Goal: Task Accomplishment & Management: Complete application form

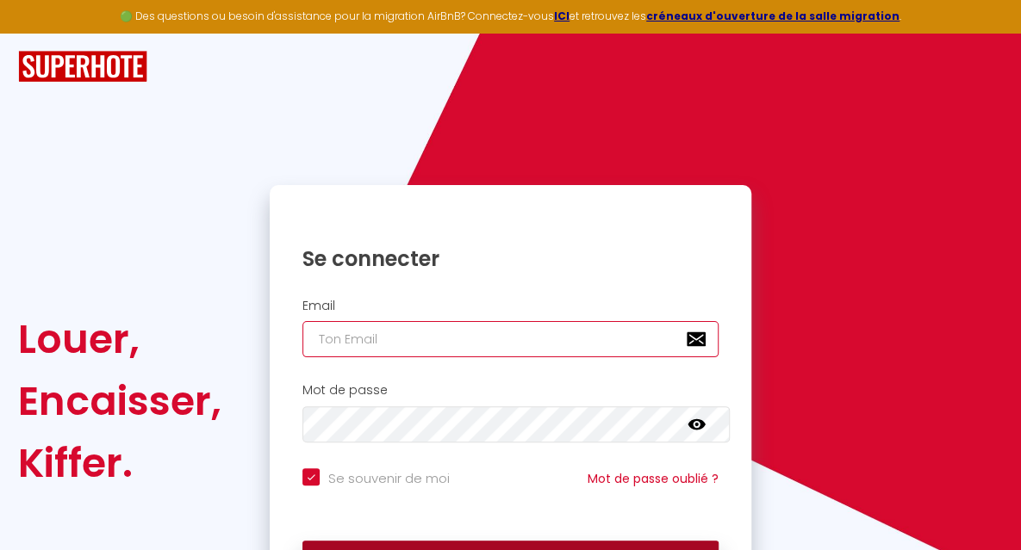
type input "[EMAIL_ADDRESS][DOMAIN_NAME]"
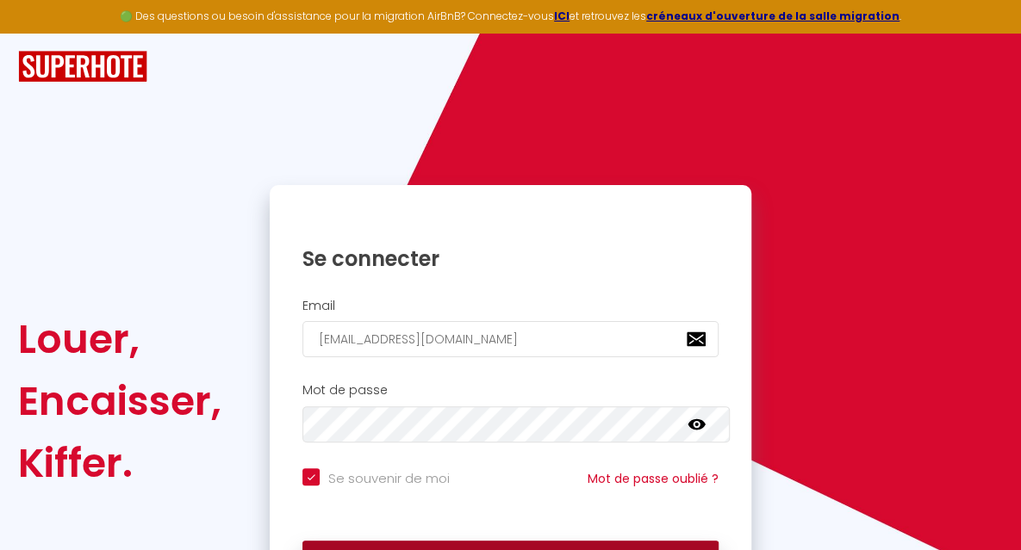
checkbox input "true"
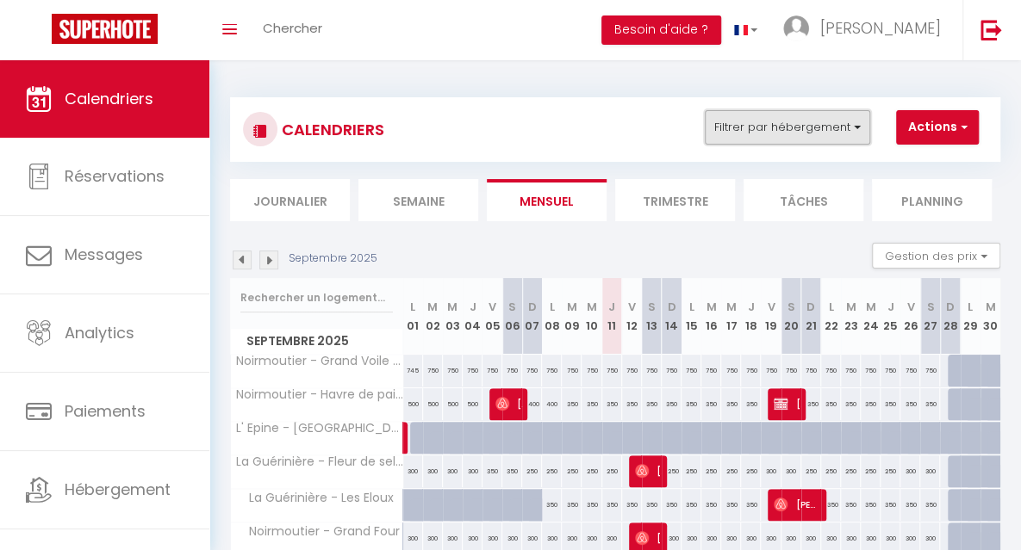
click at [749, 135] on button "Filtrer par hébergement" at bounding box center [787, 127] width 165 height 34
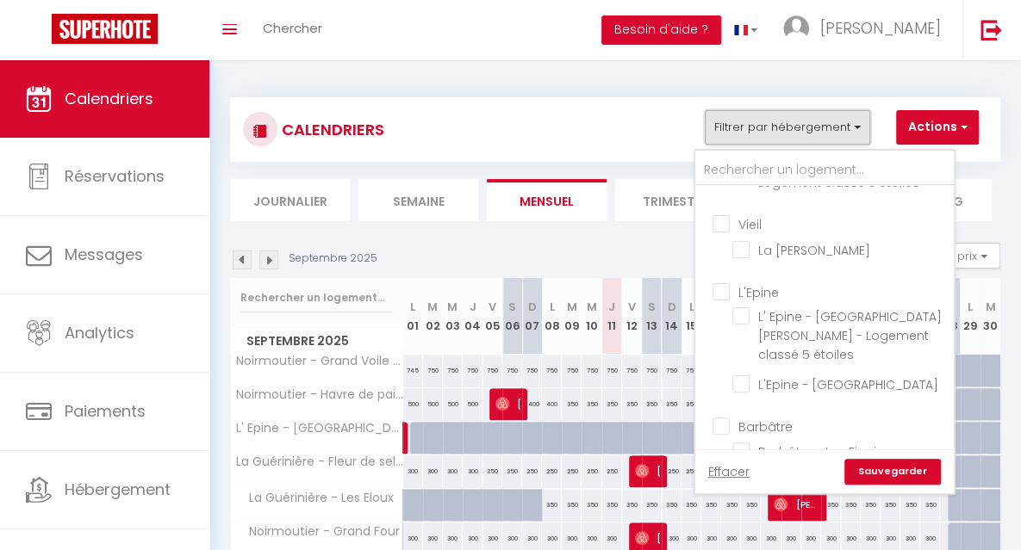
scroll to position [928, 0]
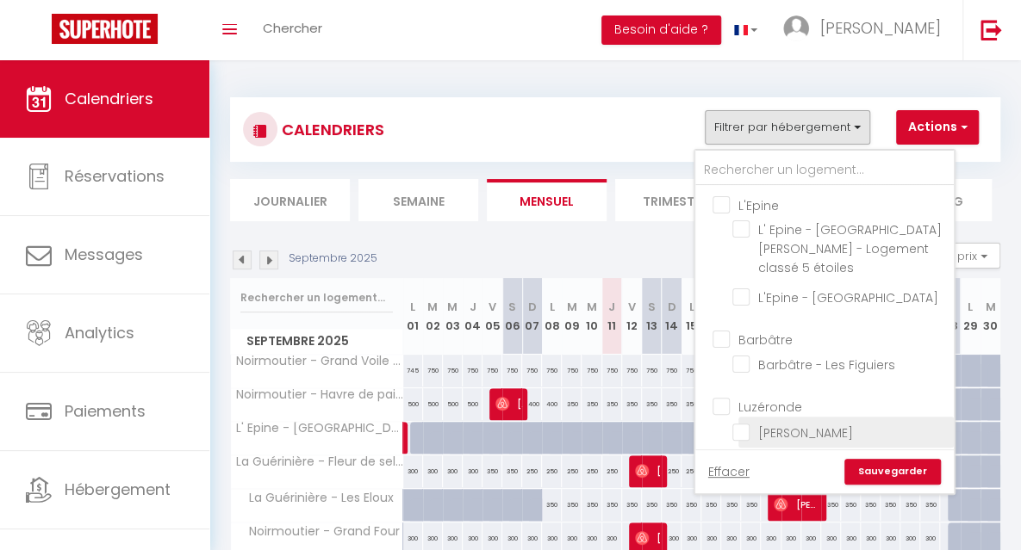
click at [873, 422] on input "[PERSON_NAME]" at bounding box center [839, 430] width 215 height 17
checkbox input "true"
checkbox input "false"
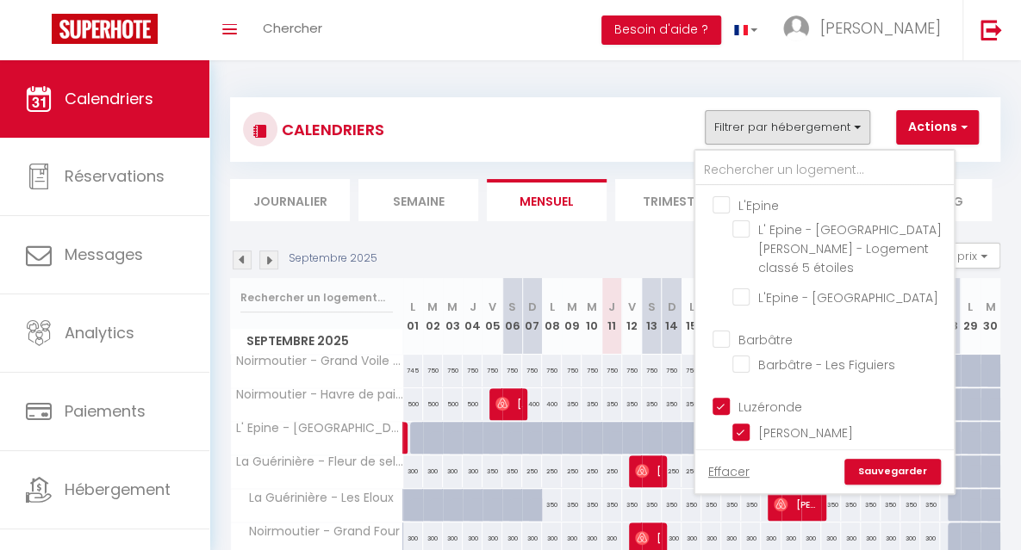
checkbox input "false"
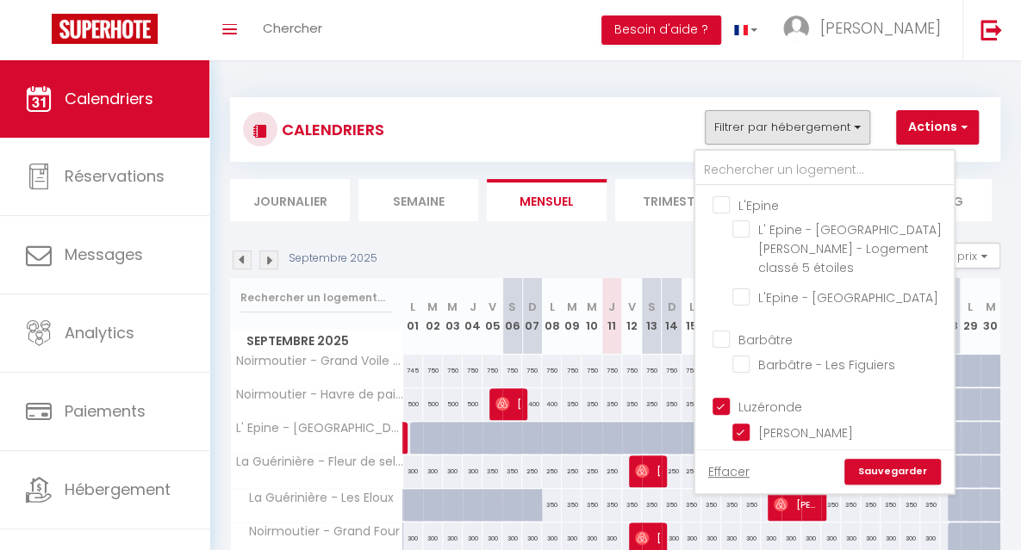
checkbox input "false"
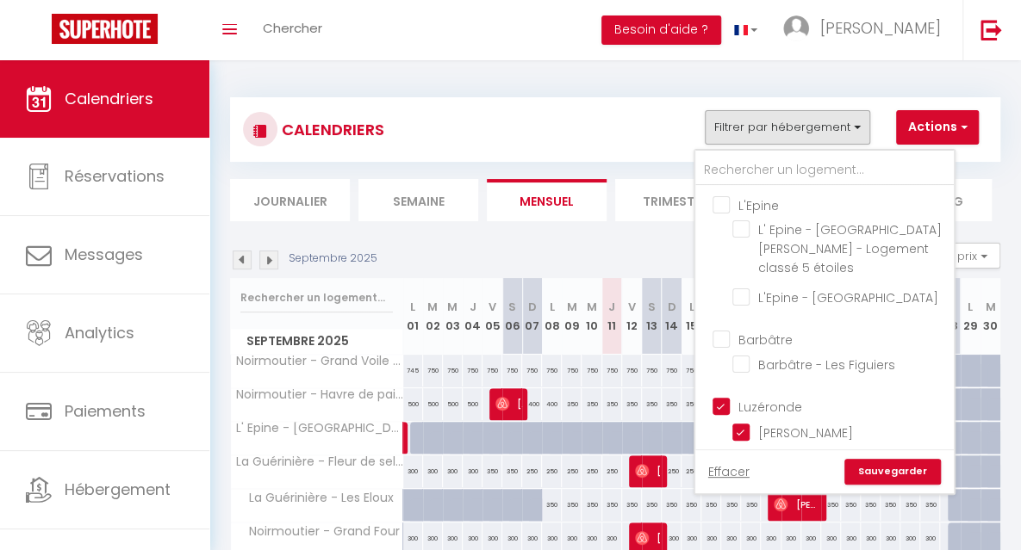
checkbox input "false"
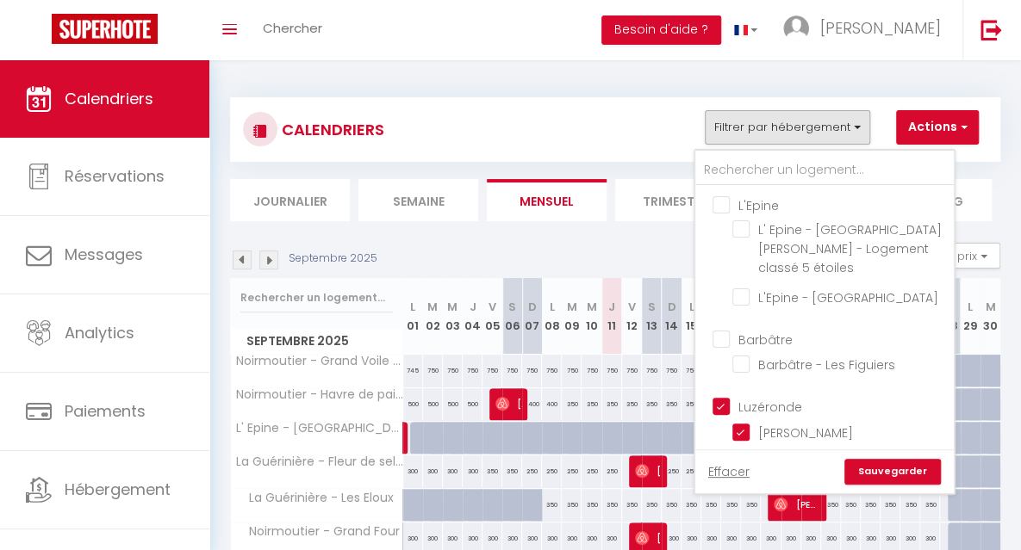
checkbox input "false"
checkbox input "true"
checkbox input "false"
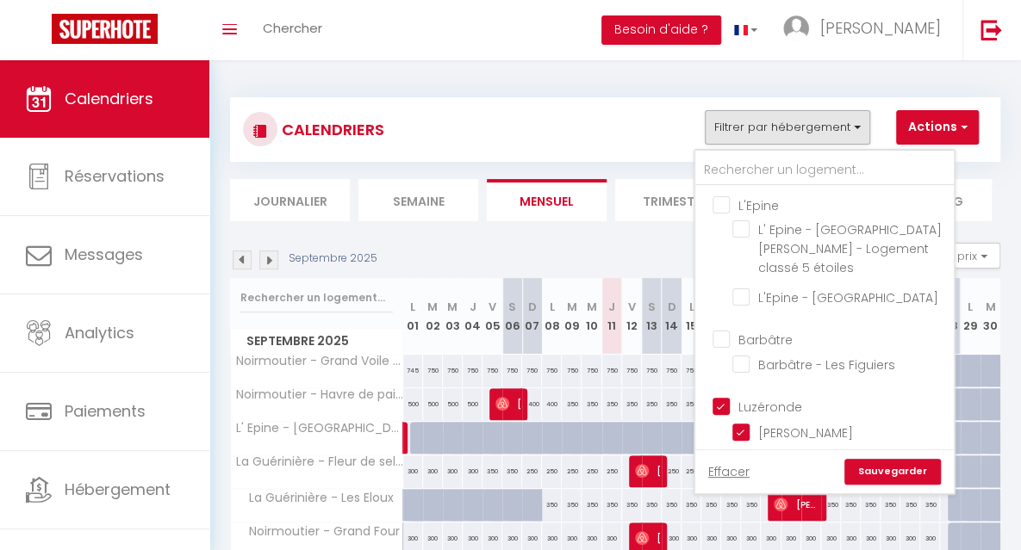
click at [872, 470] on link "Sauvegarder" at bounding box center [892, 472] width 96 height 26
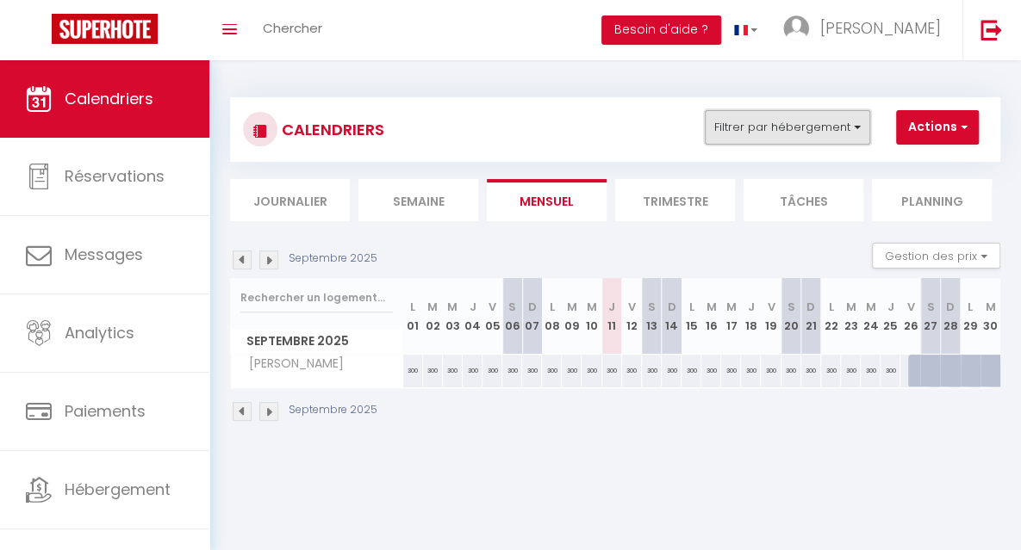
click at [760, 127] on button "Filtrer par hébergement" at bounding box center [787, 127] width 165 height 34
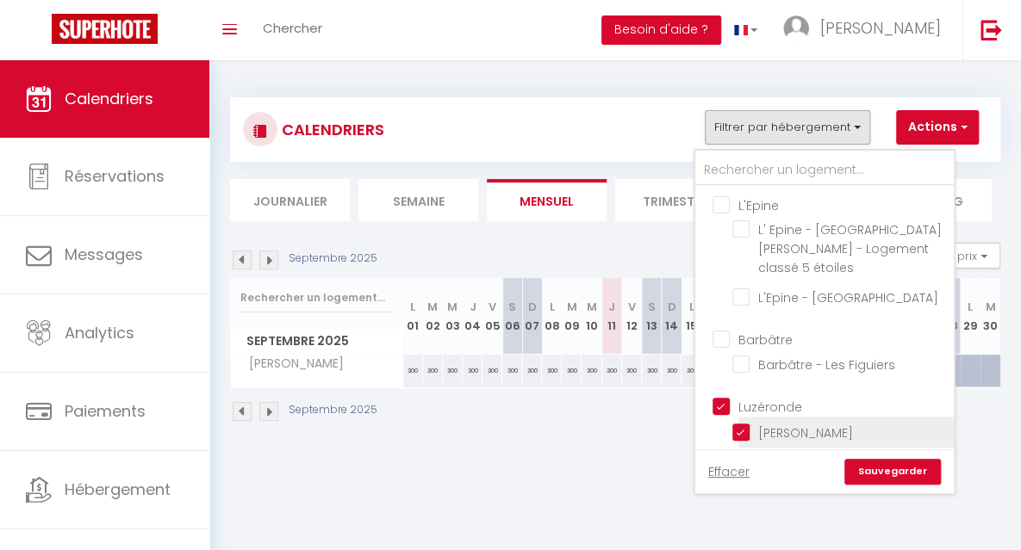
click at [867, 422] on input "[PERSON_NAME]" at bounding box center [839, 430] width 215 height 17
checkbox input "false"
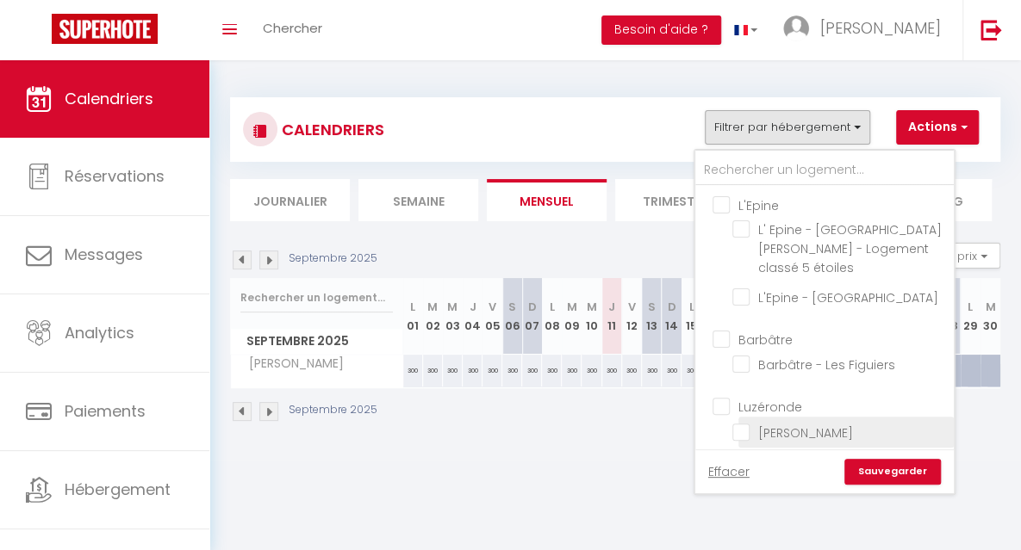
checkbox input "false"
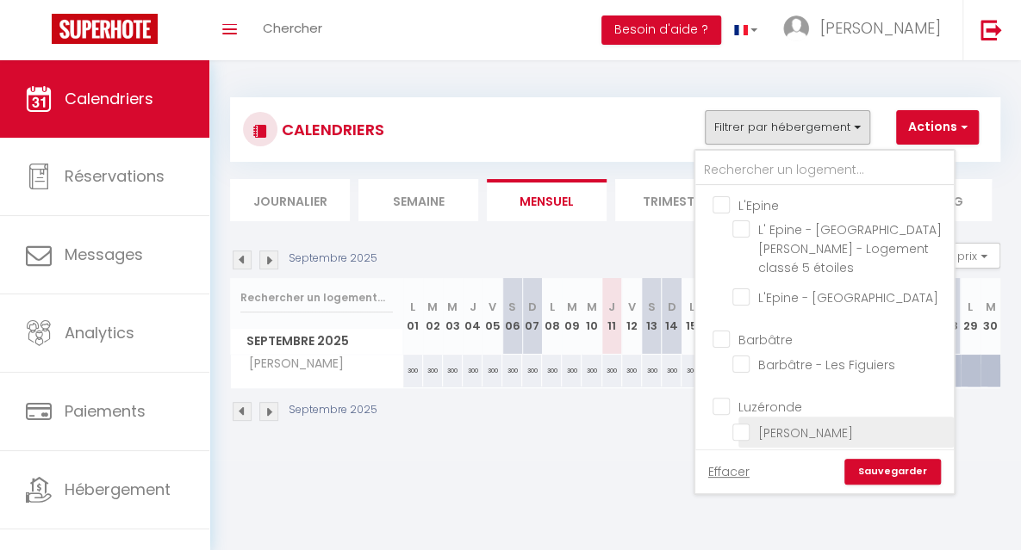
checkbox input "false"
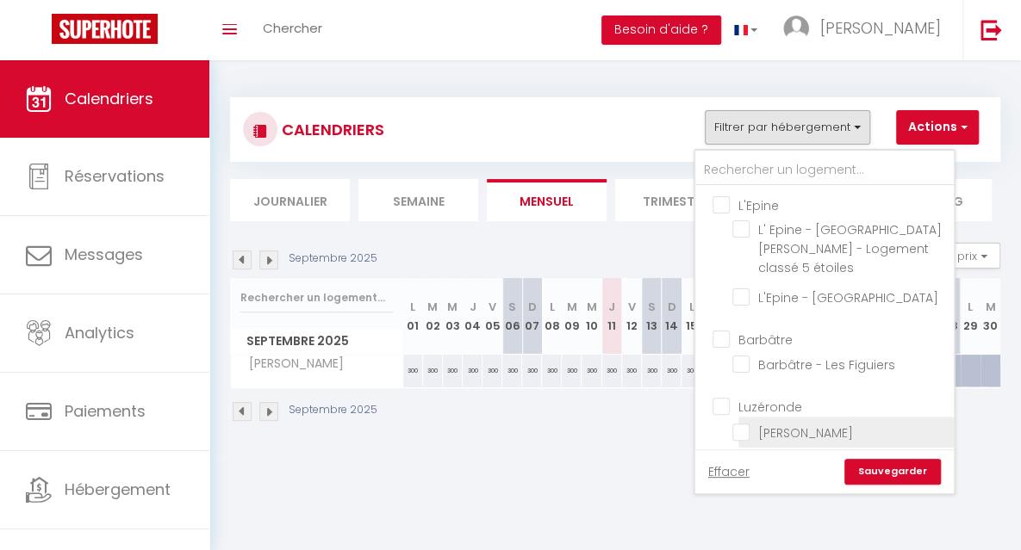
checkbox input "false"
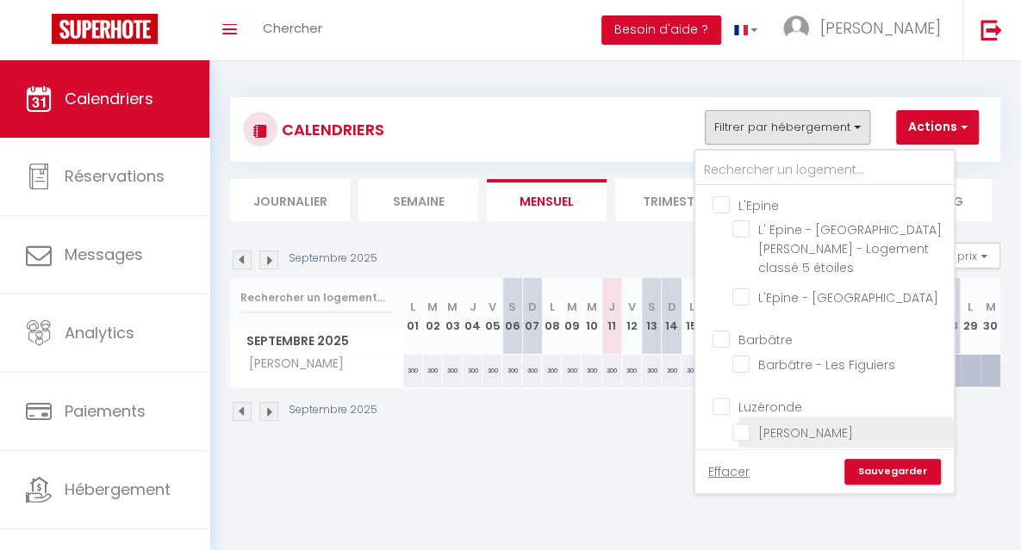
checkbox input "false"
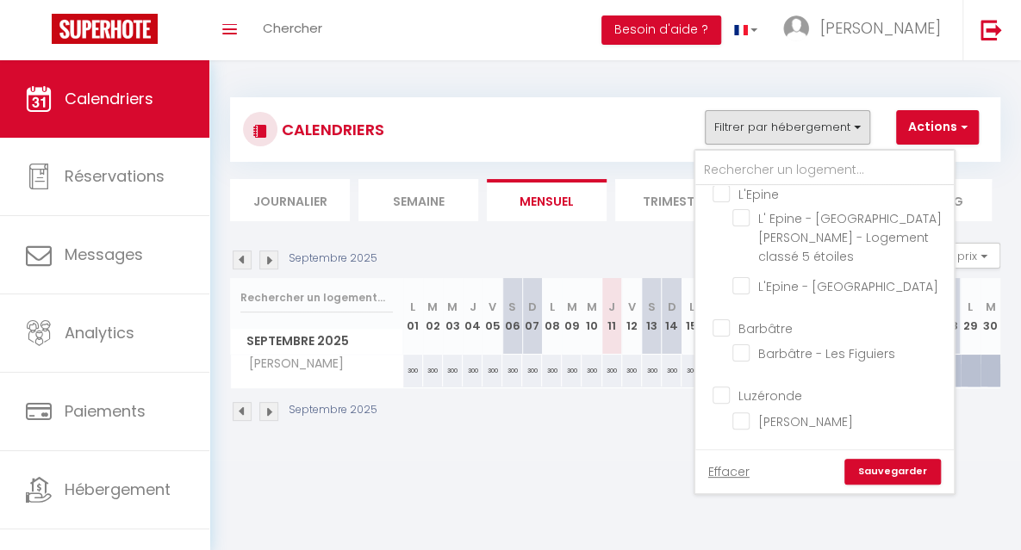
scroll to position [981, 0]
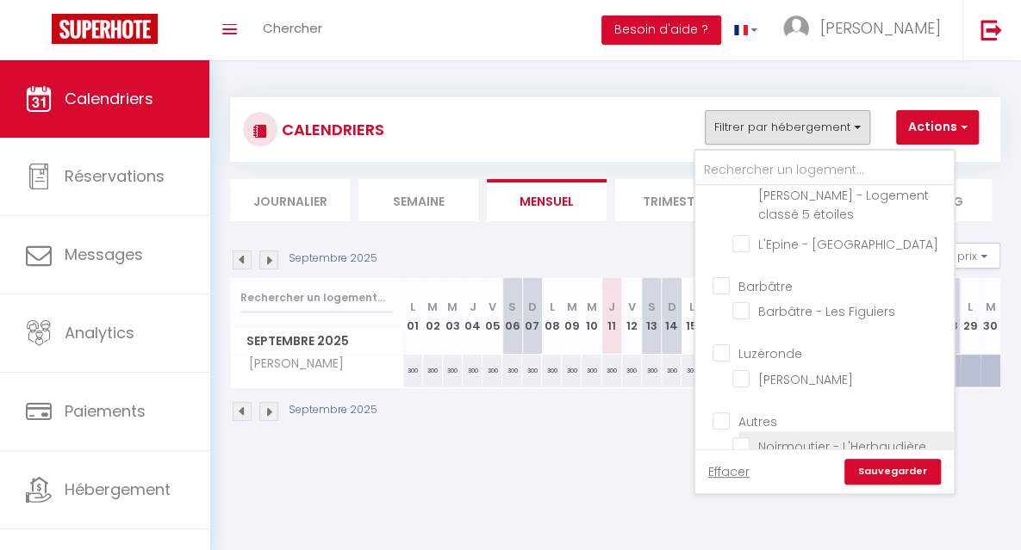
click at [882, 437] on input "Noirmoutier - L'Herbaudière" at bounding box center [839, 445] width 215 height 17
checkbox input "true"
checkbox input "false"
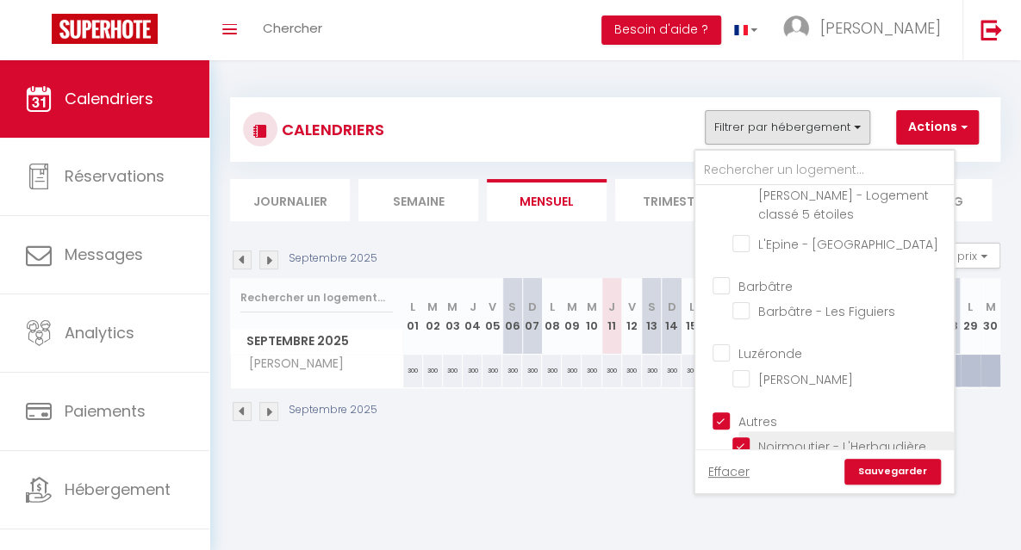
checkbox input "false"
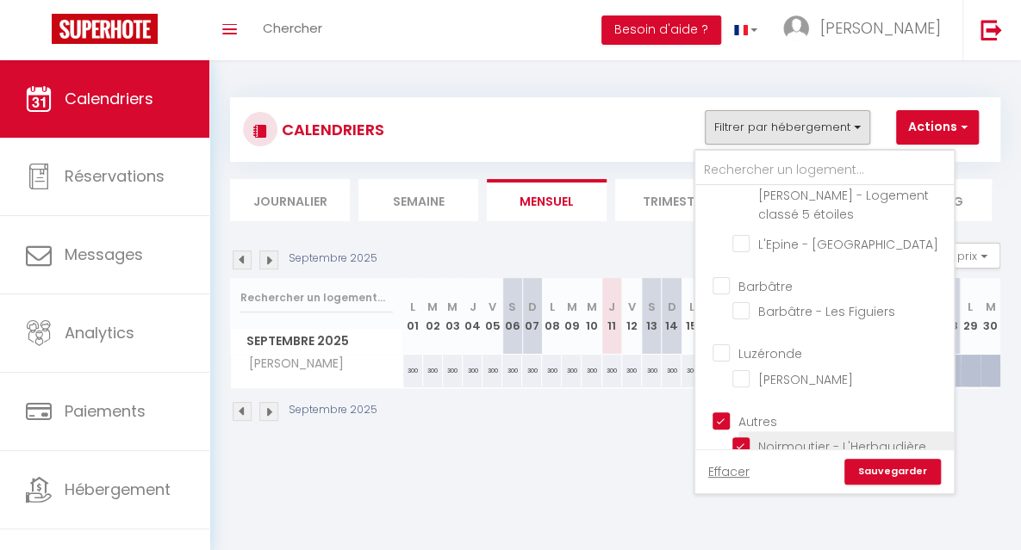
checkbox input "false"
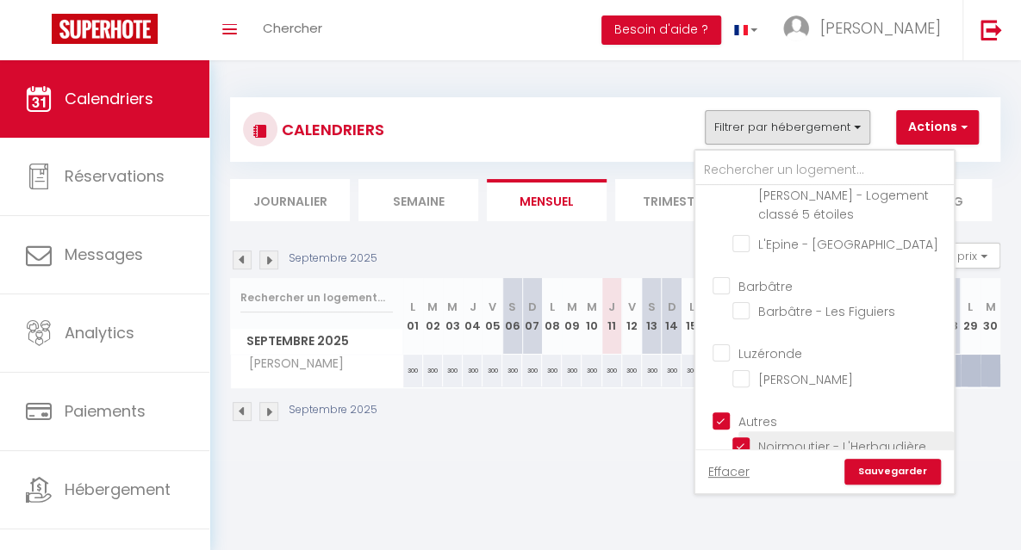
checkbox input "false"
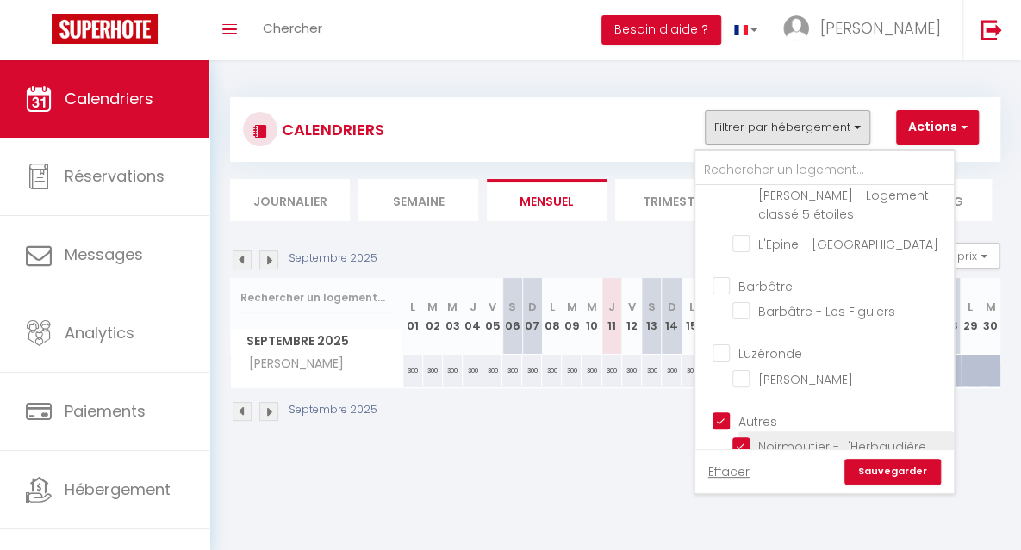
checkbox input "false"
checkbox input "true"
click at [884, 467] on link "Sauvegarder" at bounding box center [892, 472] width 96 height 26
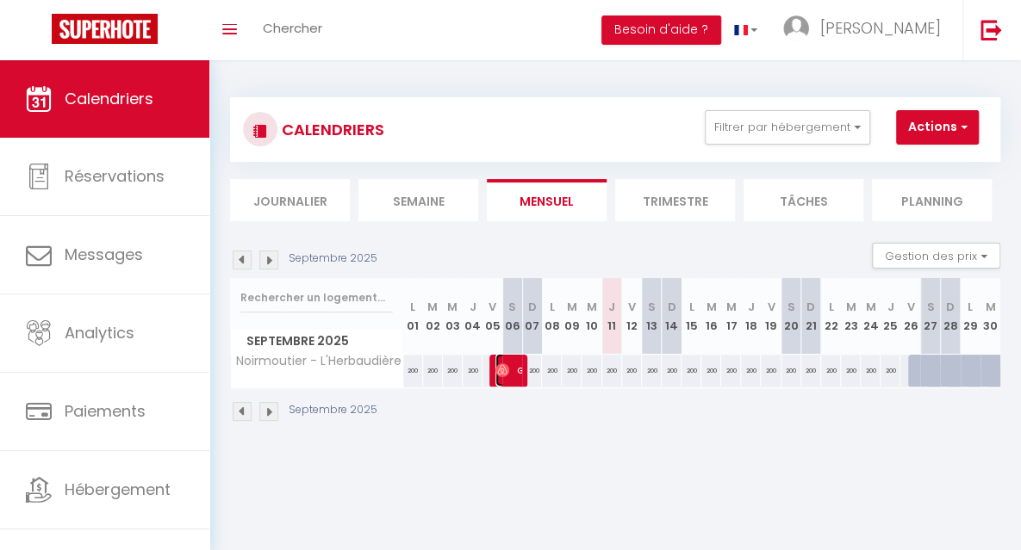
click at [513, 372] on span "Gaborieau F" at bounding box center [508, 370] width 27 height 33
select select "OK"
select select "0"
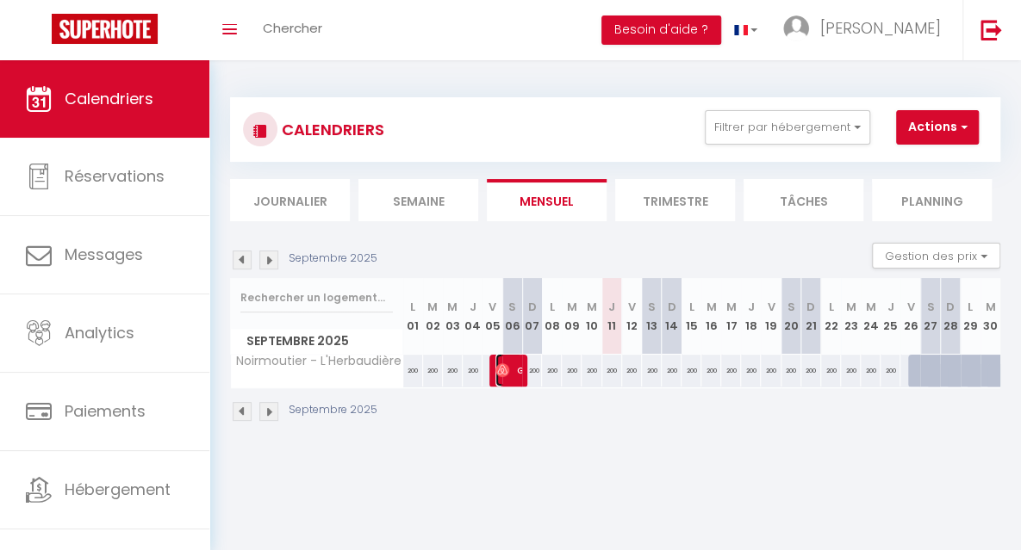
select select "1"
select select
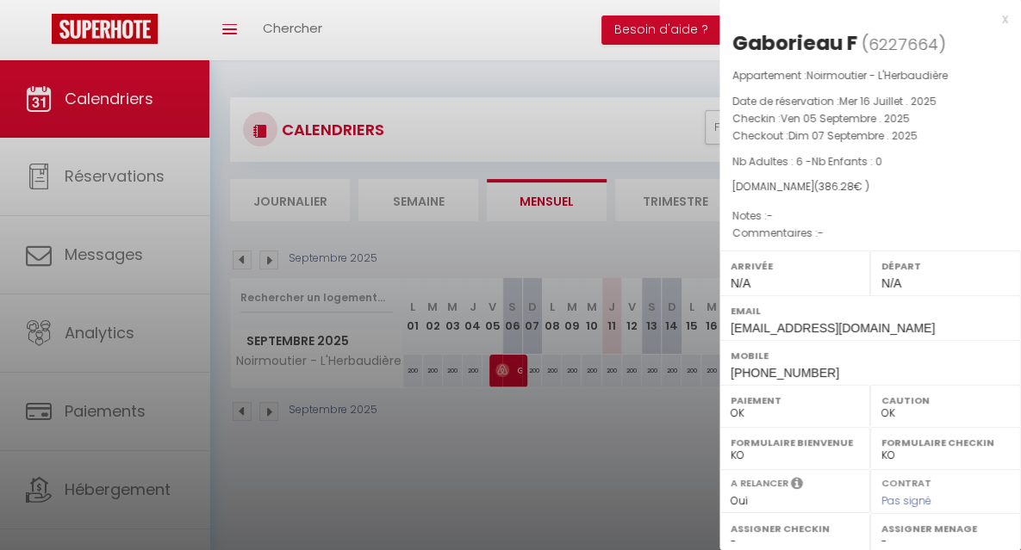
click at [524, 457] on div at bounding box center [510, 275] width 1021 height 550
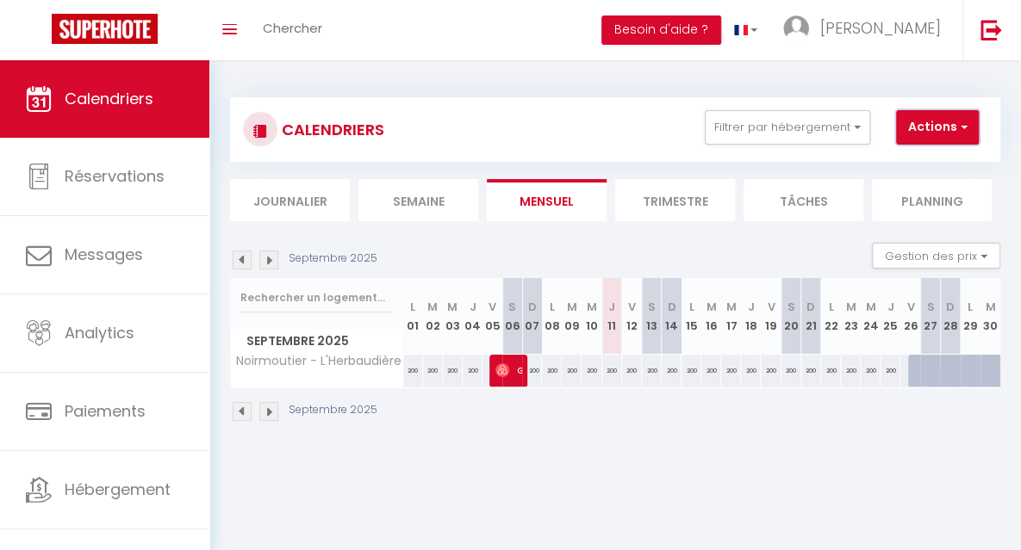
click at [936, 134] on button "Actions" at bounding box center [937, 127] width 83 height 34
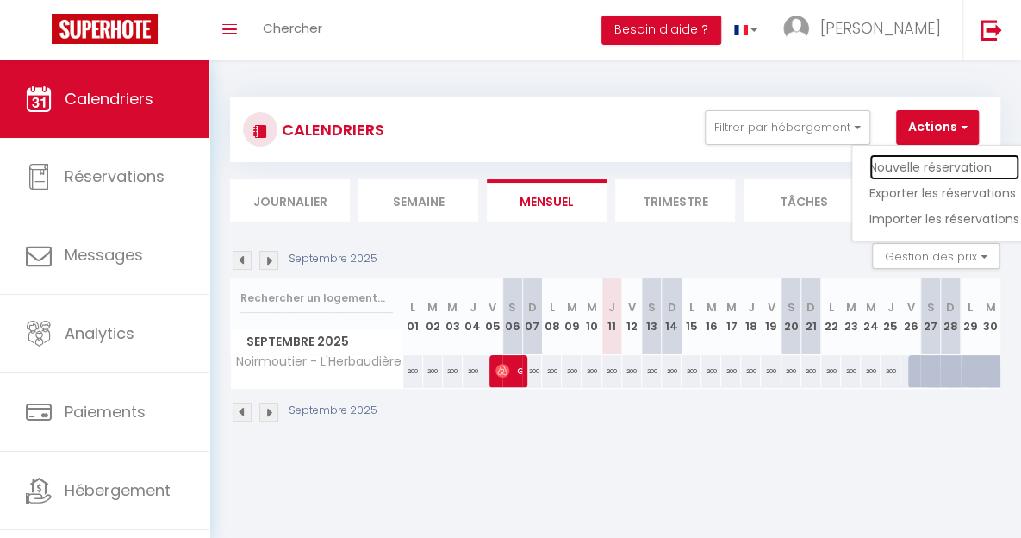
click at [932, 162] on link "Nouvelle réservation" at bounding box center [944, 167] width 150 height 26
select select
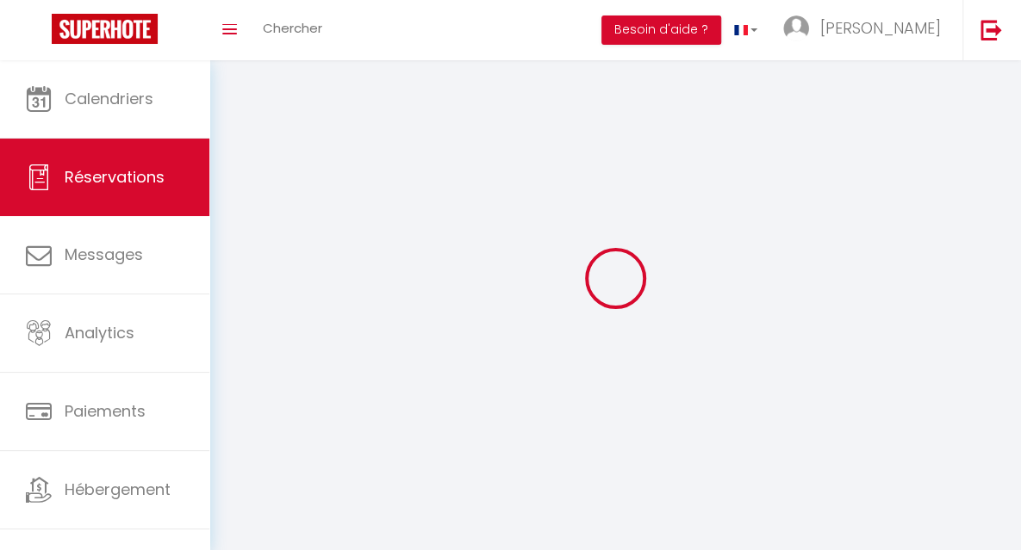
select select
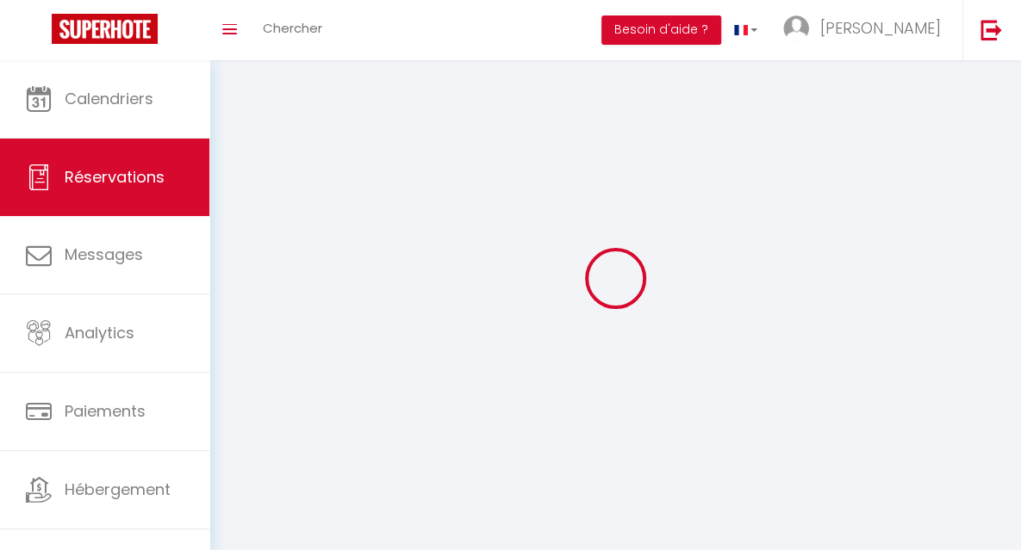
select select
checkbox input "false"
select select
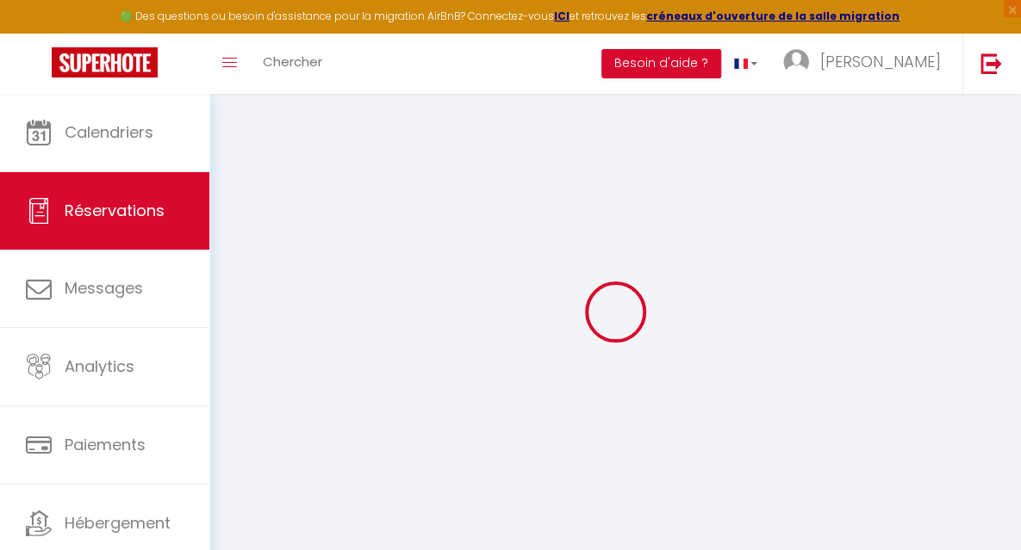
select select
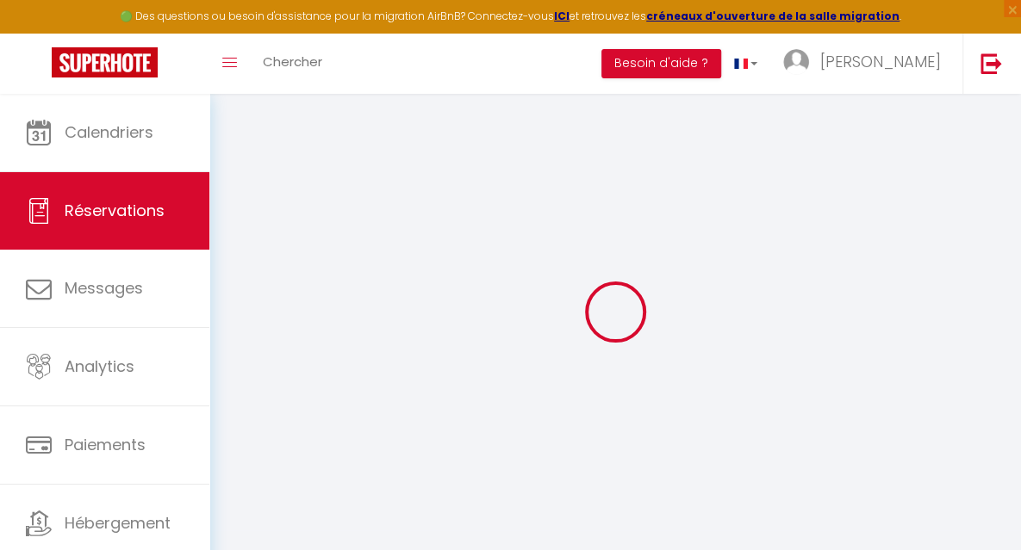
select select
checkbox input "false"
select select
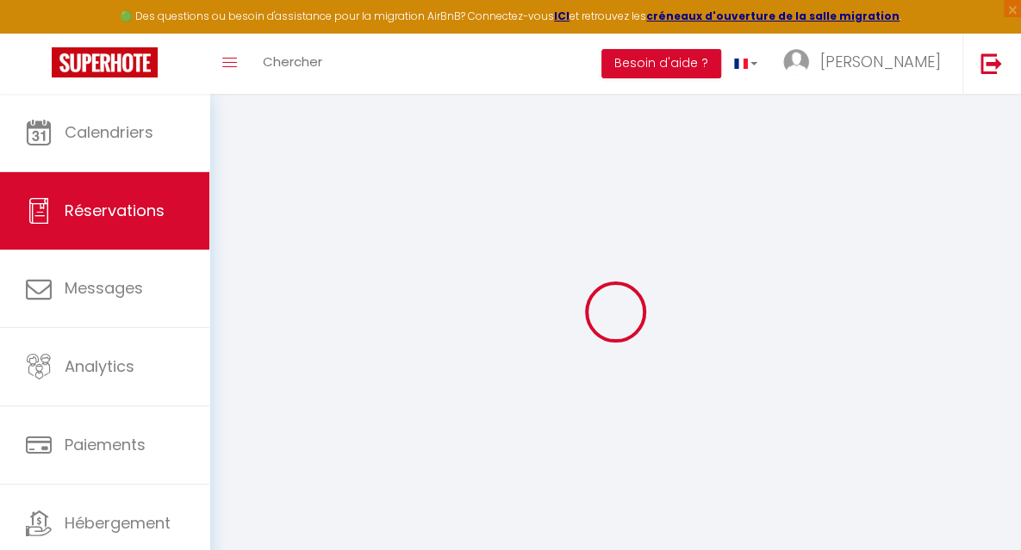
select select
checkbox input "false"
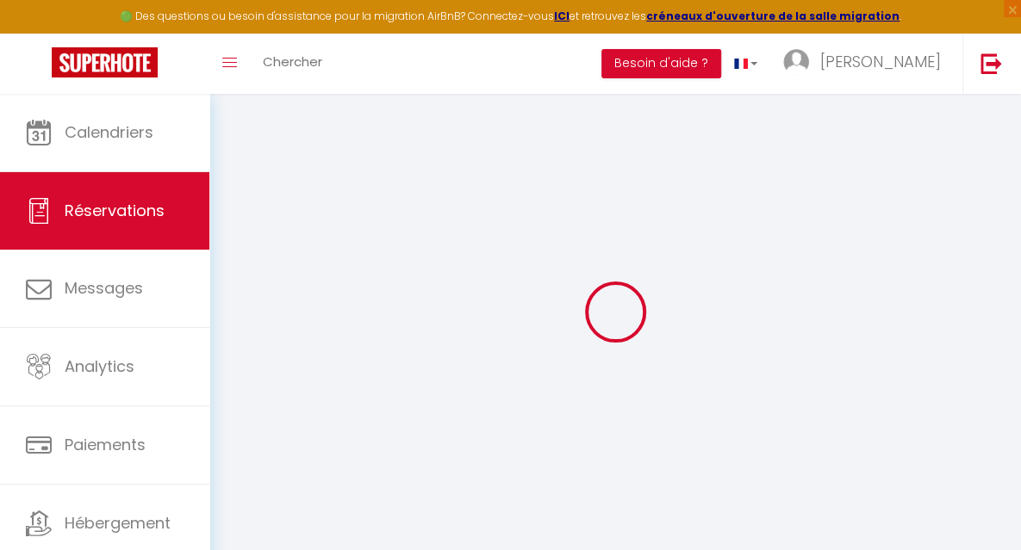
select select
checkbox input "false"
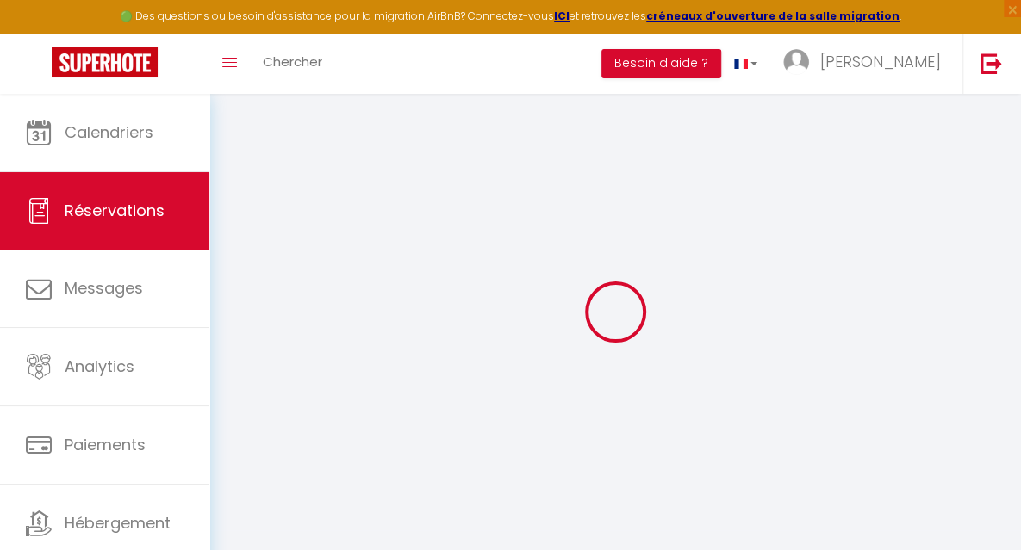
select select
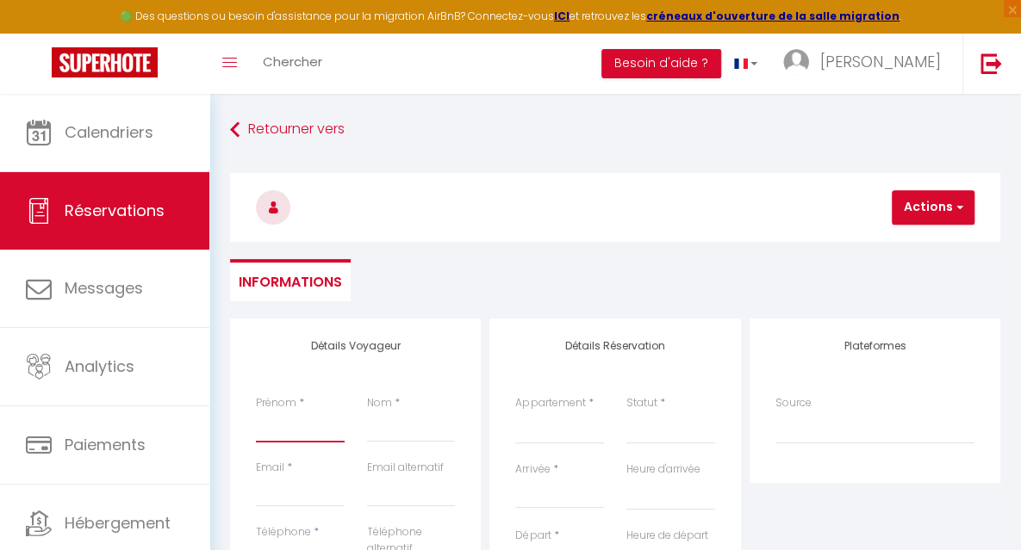
click at [292, 432] on input "Prénom" at bounding box center [300, 427] width 89 height 31
type input "S"
select select
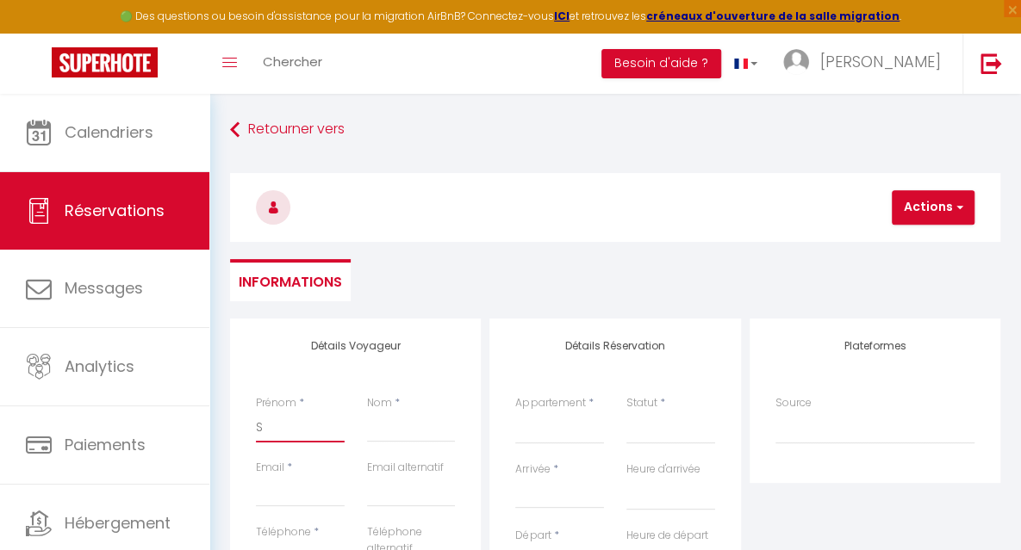
select select
checkbox input "false"
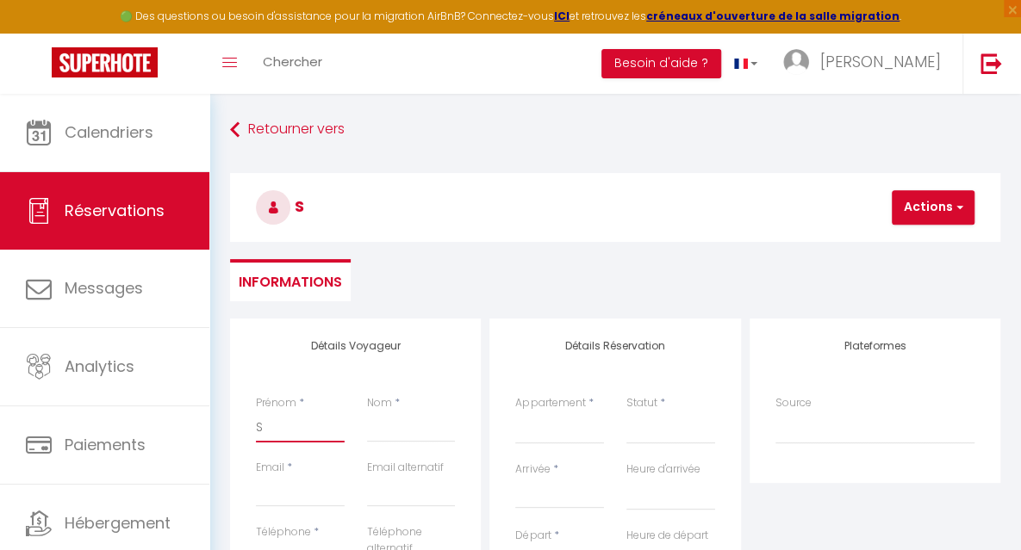
type input "Sé"
select select
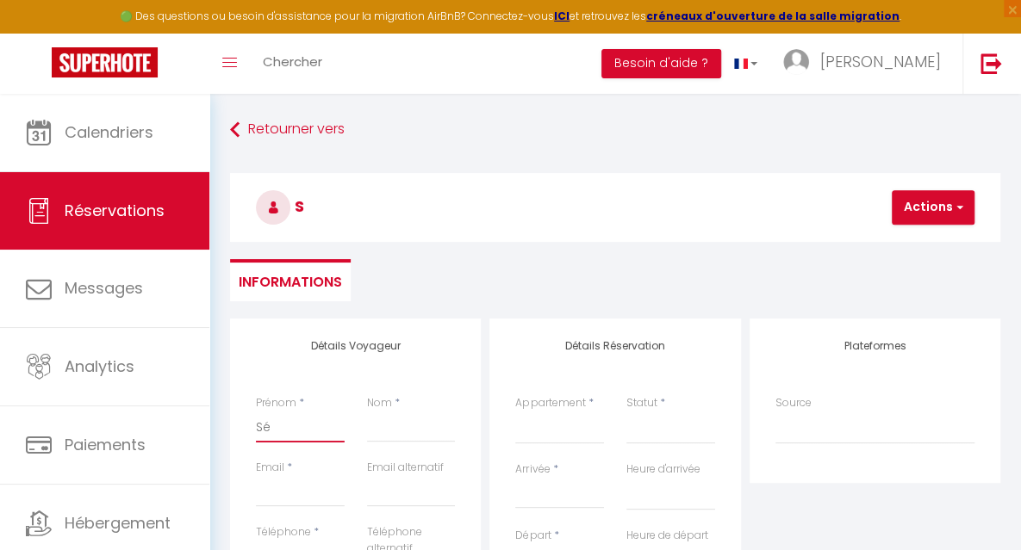
select select
checkbox input "false"
type input "Séb"
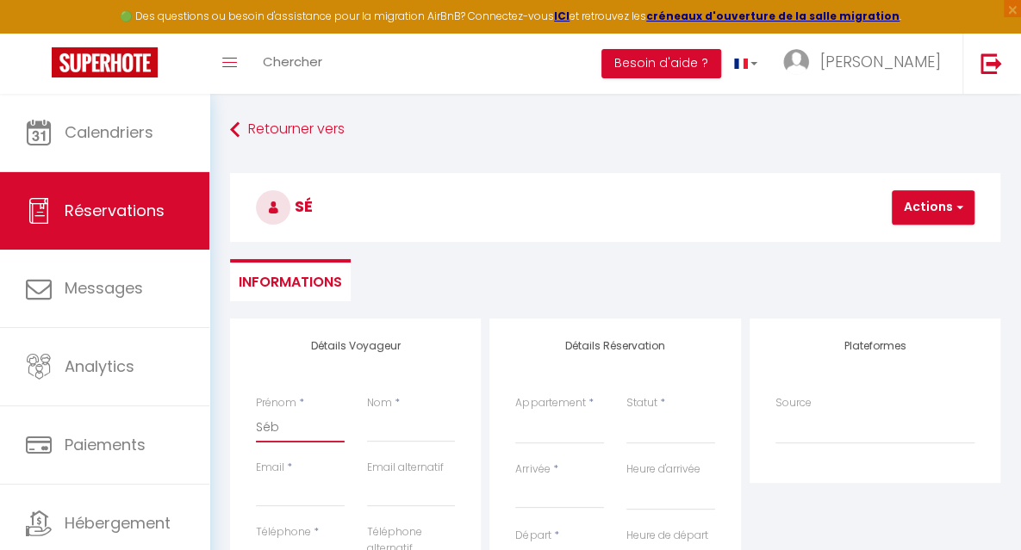
select select
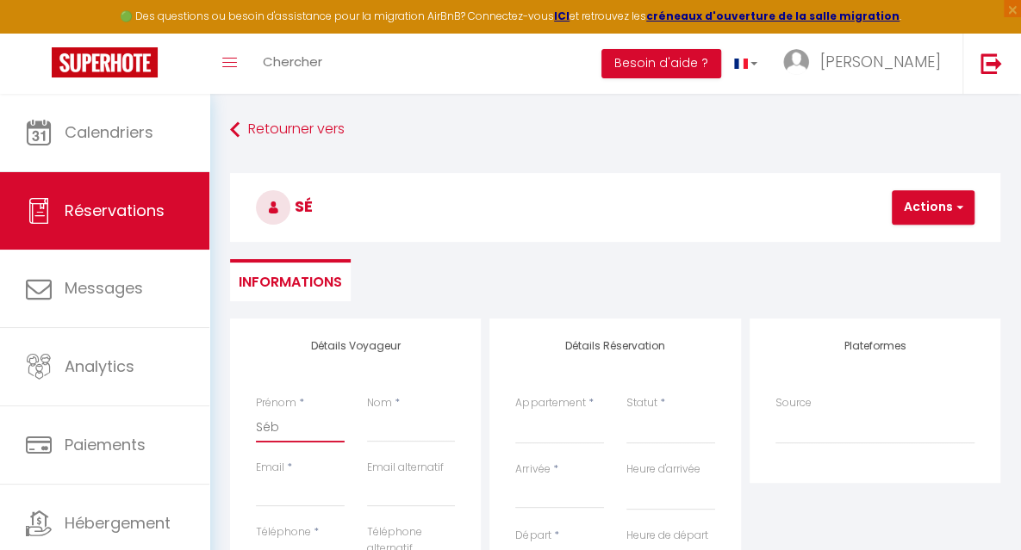
select select
checkbox input "false"
type input "Séba"
select select
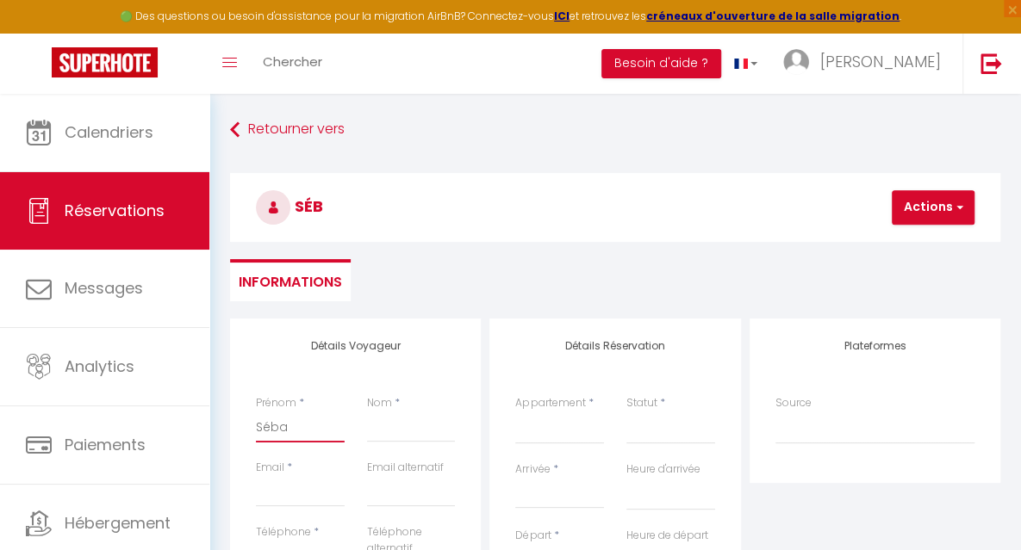
select select
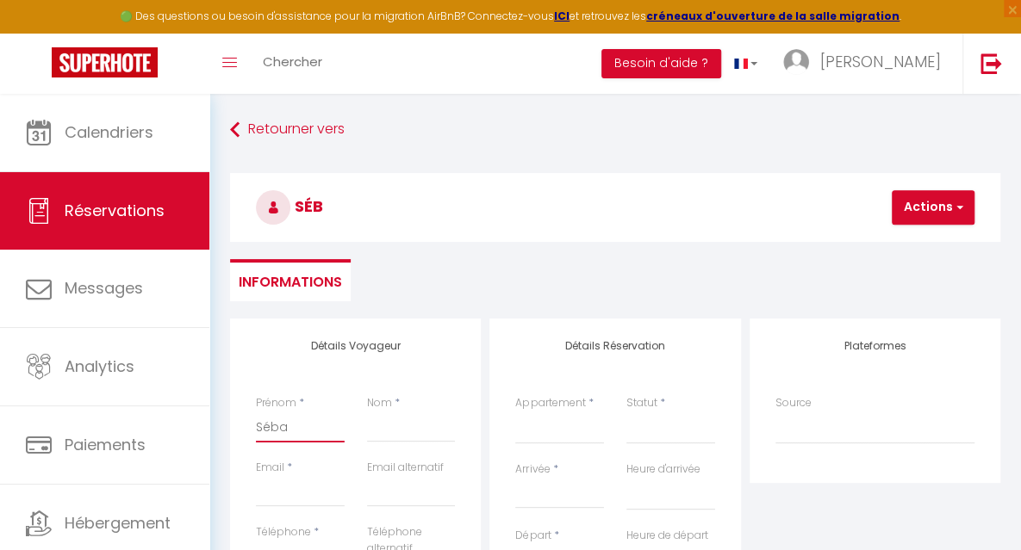
select select
checkbox input "false"
type input "Sébas"
select select
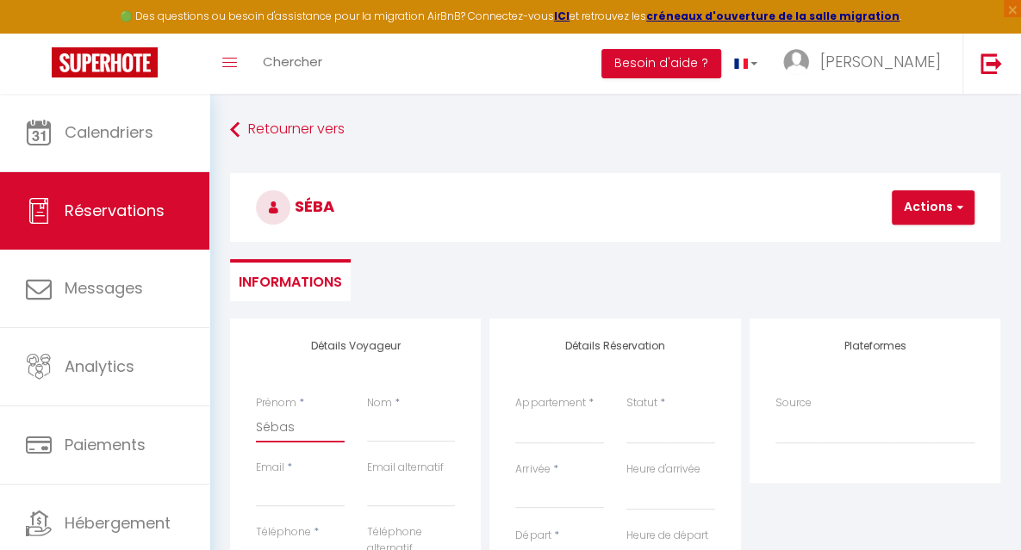
select select
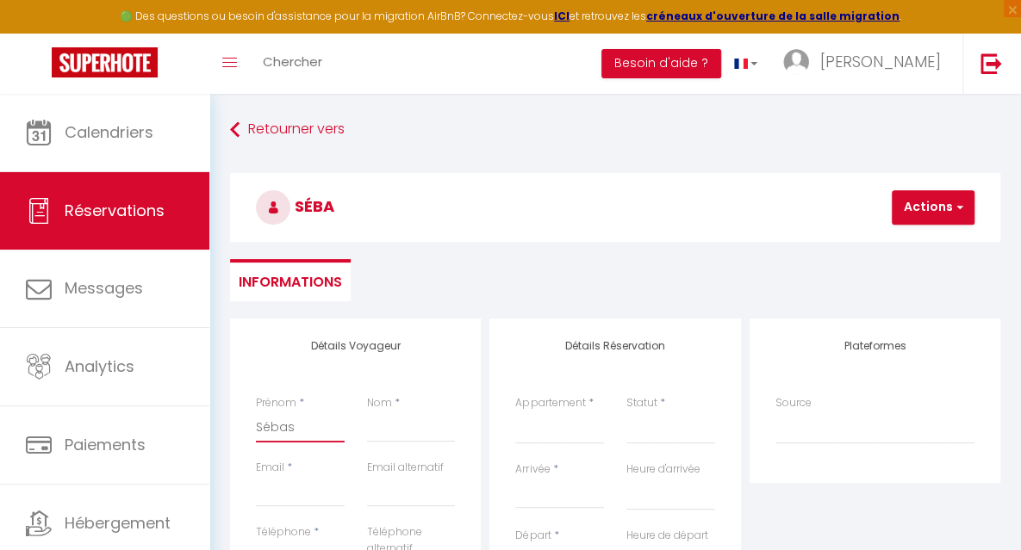
checkbox input "false"
type input "Sébast"
select select
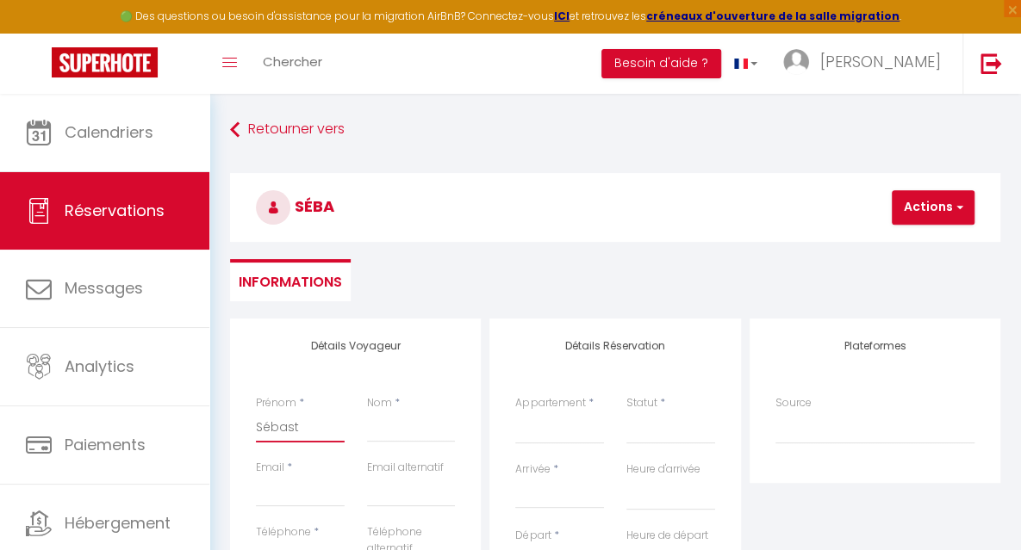
select select
checkbox input "false"
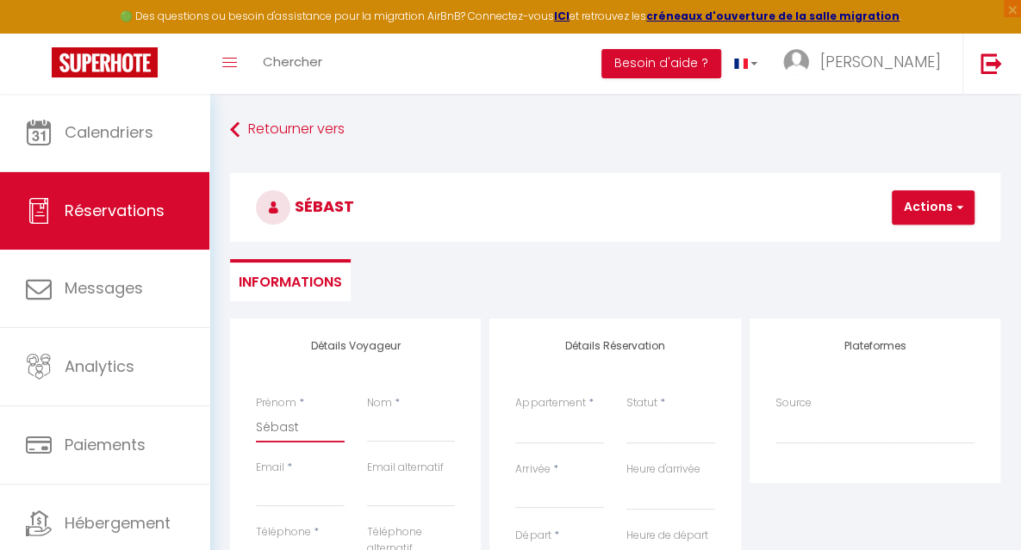
type input "Sébasti"
select select
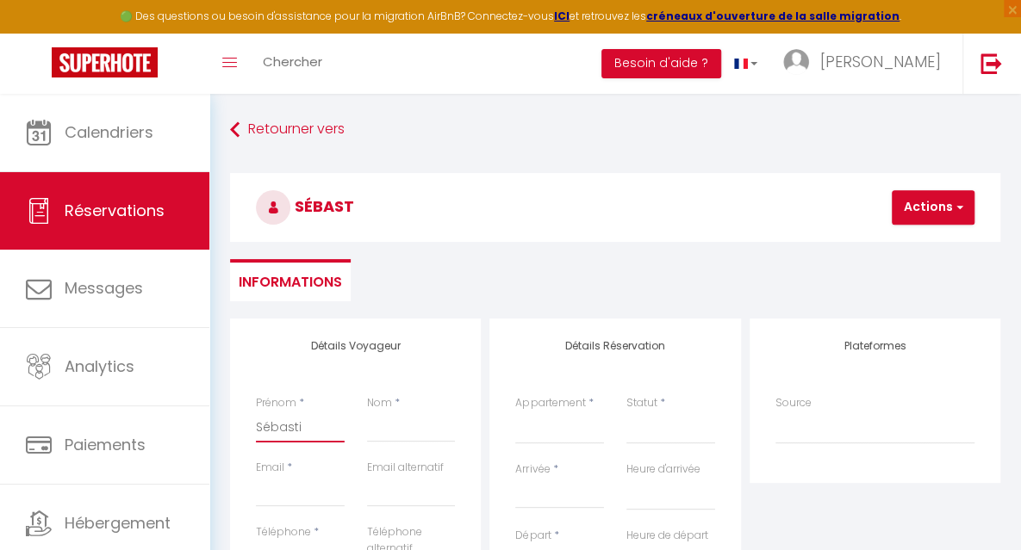
select select
checkbox input "false"
type input "Sébastie"
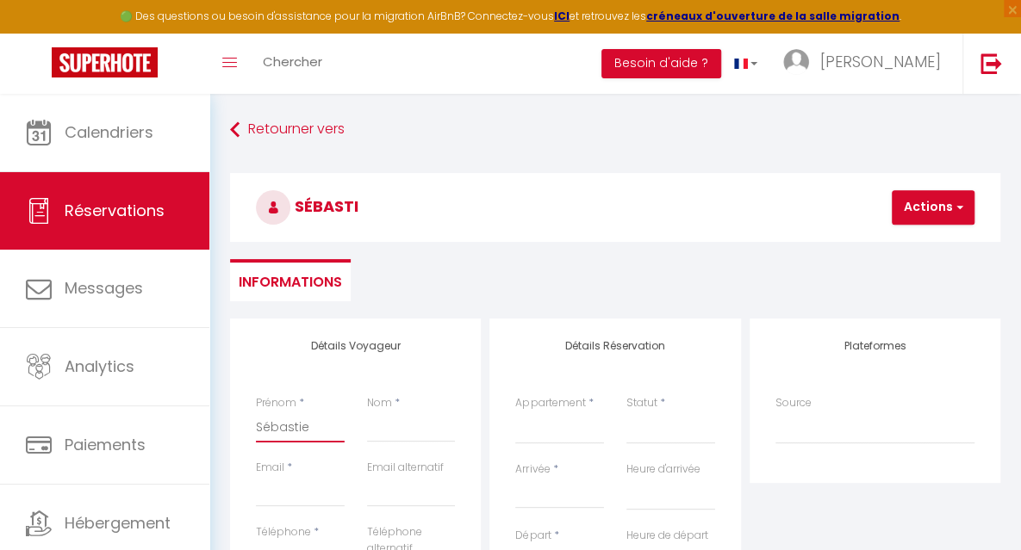
select select
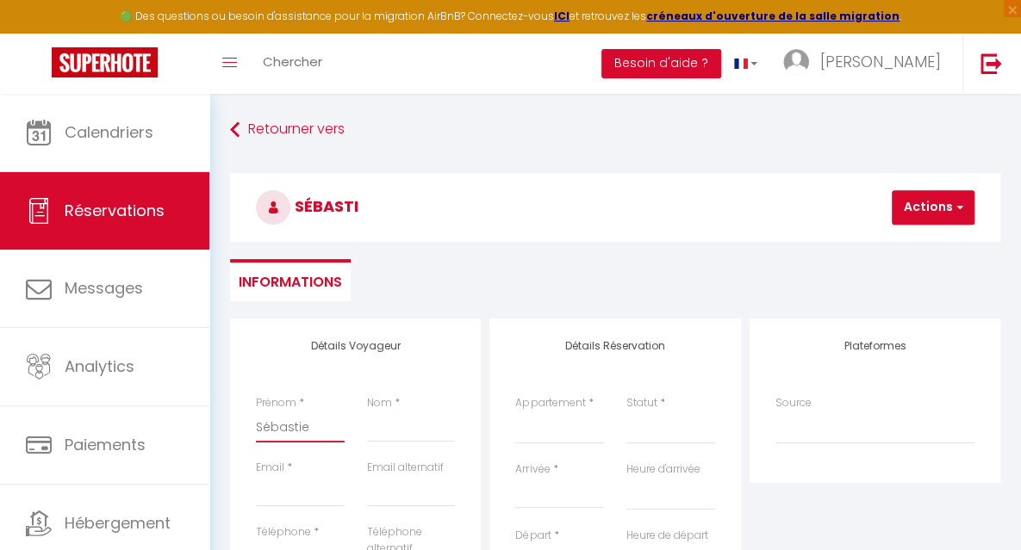
select select
checkbox input "false"
type input "[PERSON_NAME]"
select select
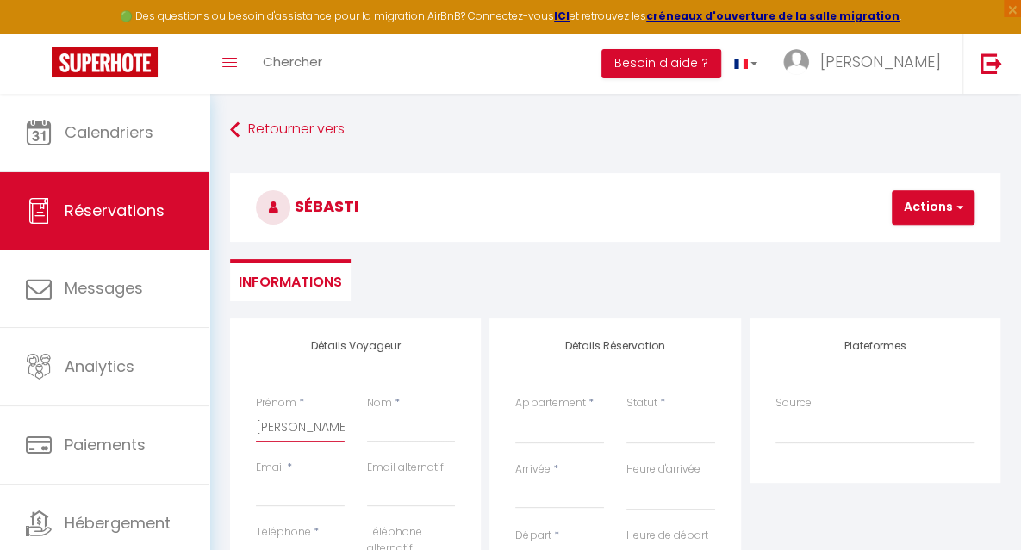
select select
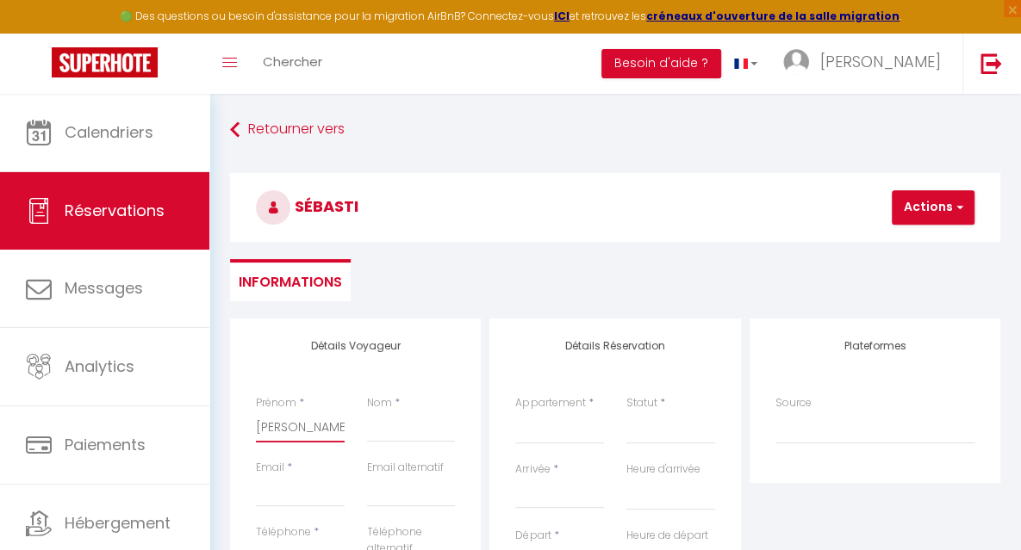
select select
checkbox input "false"
type input "[PERSON_NAME]"
select select
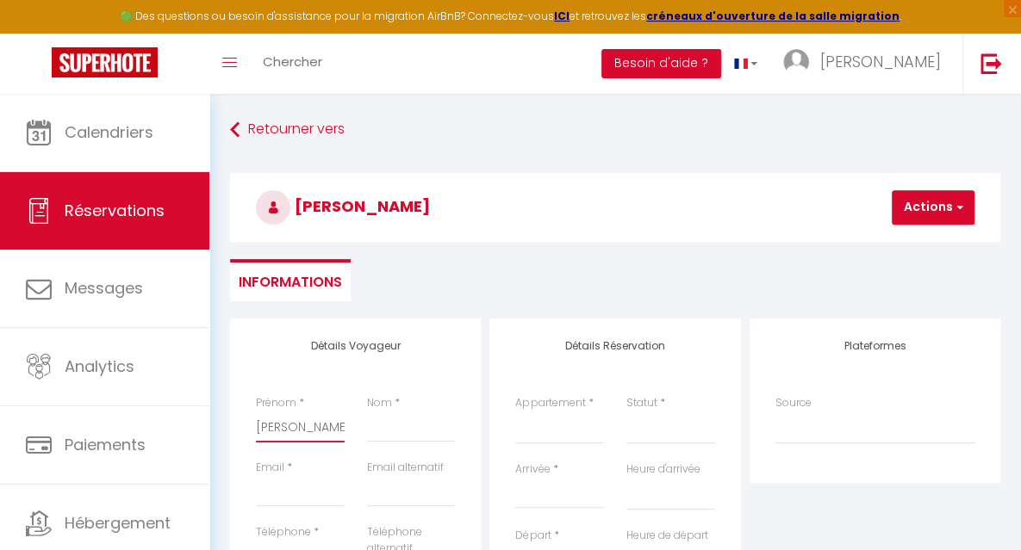
select select
click at [315, 494] on input "Email client" at bounding box center [300, 491] width 89 height 31
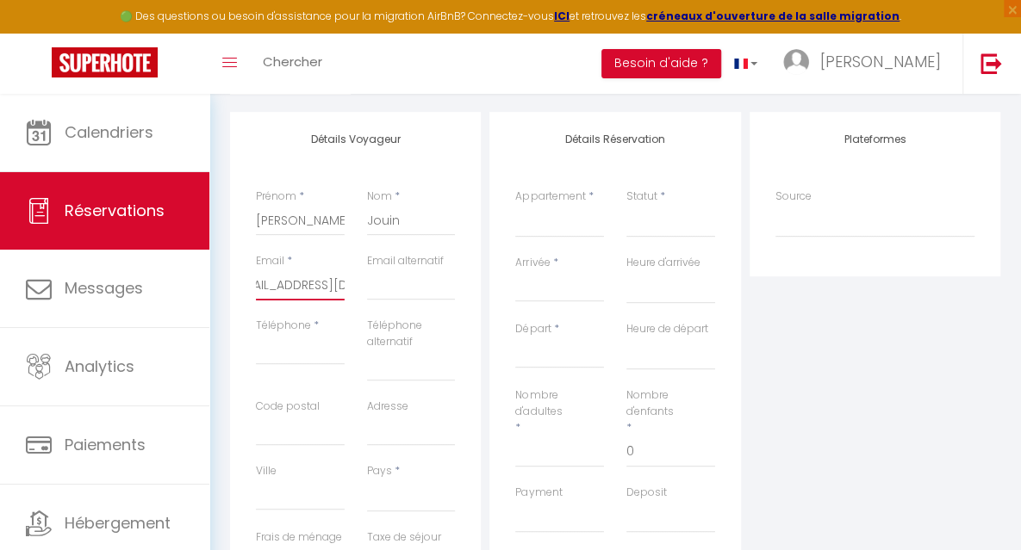
scroll to position [212, 0]
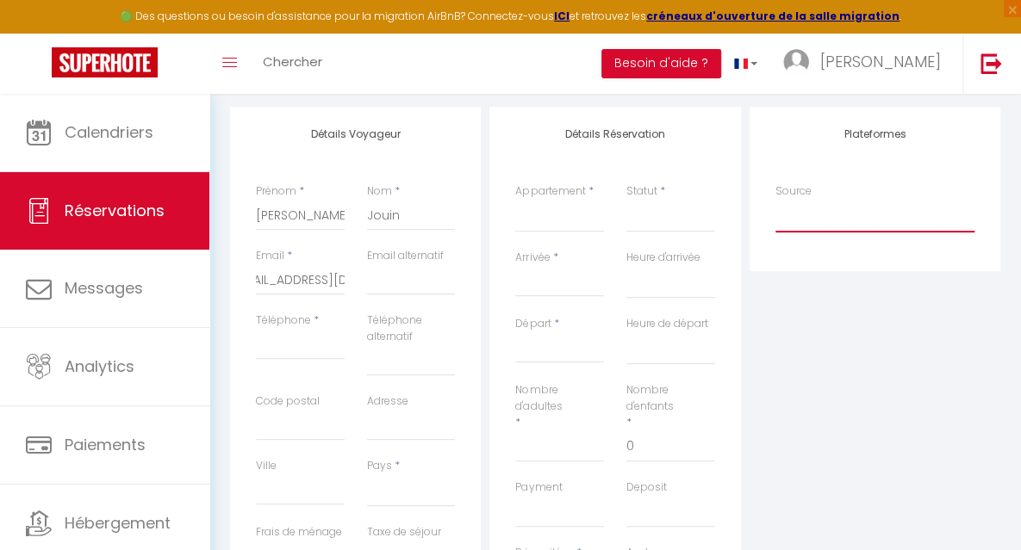
click at [805, 221] on select "Direct [DOMAIN_NAME] [DOMAIN_NAME] Chalet montagne Expedia Gite de [GEOGRAPHIC_…" at bounding box center [874, 216] width 199 height 33
click at [775, 200] on select "Direct [DOMAIN_NAME] [DOMAIN_NAME] Chalet montagne Expedia Gite de [GEOGRAPHIC_…" at bounding box center [874, 216] width 199 height 33
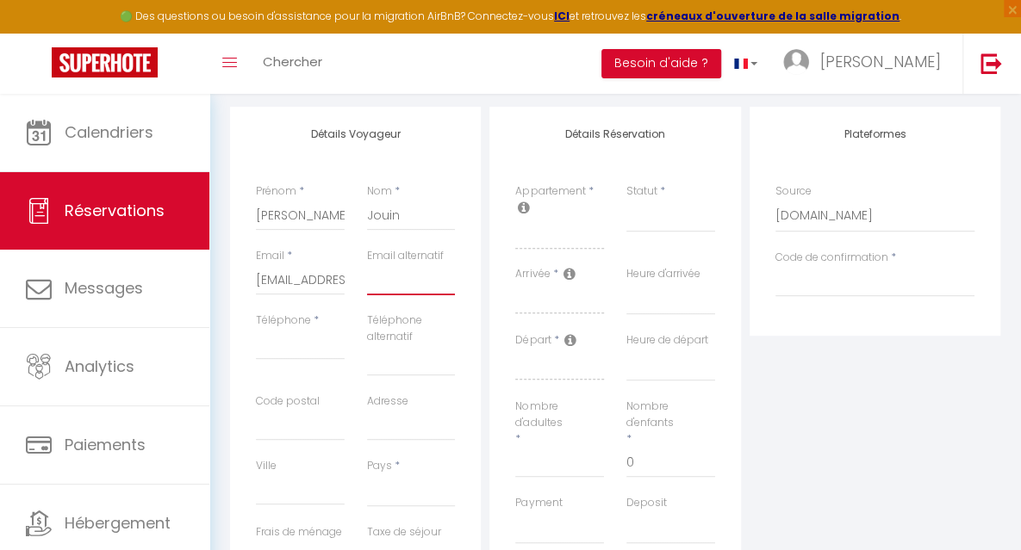
click at [417, 277] on input "email" at bounding box center [411, 279] width 89 height 31
click at [794, 225] on select "Direct [DOMAIN_NAME] [DOMAIN_NAME] Chalet montagne Expedia Gite de [GEOGRAPHIC_…" at bounding box center [874, 216] width 199 height 33
click at [775, 200] on select "Direct [DOMAIN_NAME] [DOMAIN_NAME] Chalet montagne Expedia Gite de [GEOGRAPHIC_…" at bounding box center [874, 216] width 199 height 33
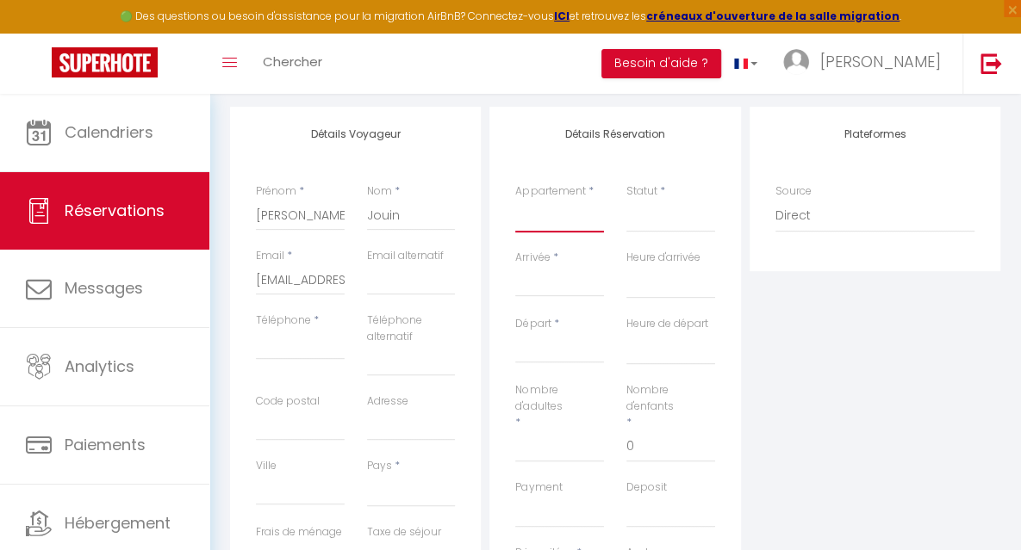
click at [557, 222] on select "Noirmoutier - Grand Voile - Logement classé 5 étoiles Noirmoutier - Havre de pa…" at bounding box center [559, 216] width 89 height 33
click at [515, 200] on select "Noirmoutier - Grand Voile - Logement classé 5 étoiles Noirmoutier - Havre de pa…" at bounding box center [559, 216] width 89 height 33
click at [646, 227] on select "Confirmé Non Confirmé [PERSON_NAME] par le voyageur No Show Request" at bounding box center [670, 216] width 89 height 33
click at [668, 213] on select "Confirmé Non Confirmé [PERSON_NAME] par le voyageur No Show Request" at bounding box center [670, 216] width 89 height 33
click at [653, 223] on select "Confirmé Non Confirmé [PERSON_NAME] par le voyageur No Show Request" at bounding box center [670, 216] width 89 height 33
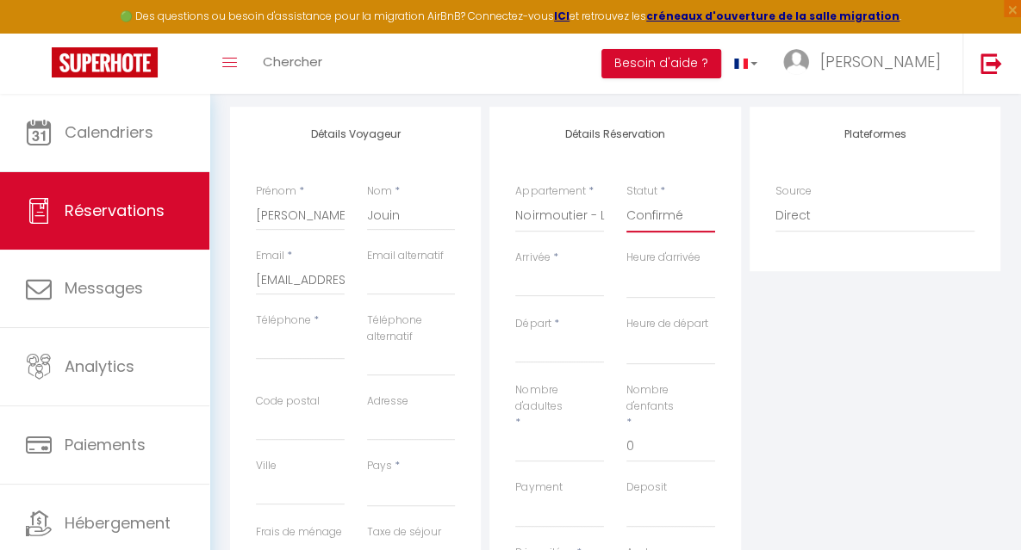
click at [626, 200] on select "Confirmé Non Confirmé [PERSON_NAME] par le voyageur No Show Request" at bounding box center [670, 216] width 89 height 33
click at [525, 290] on input "Arrivée" at bounding box center [559, 283] width 89 height 22
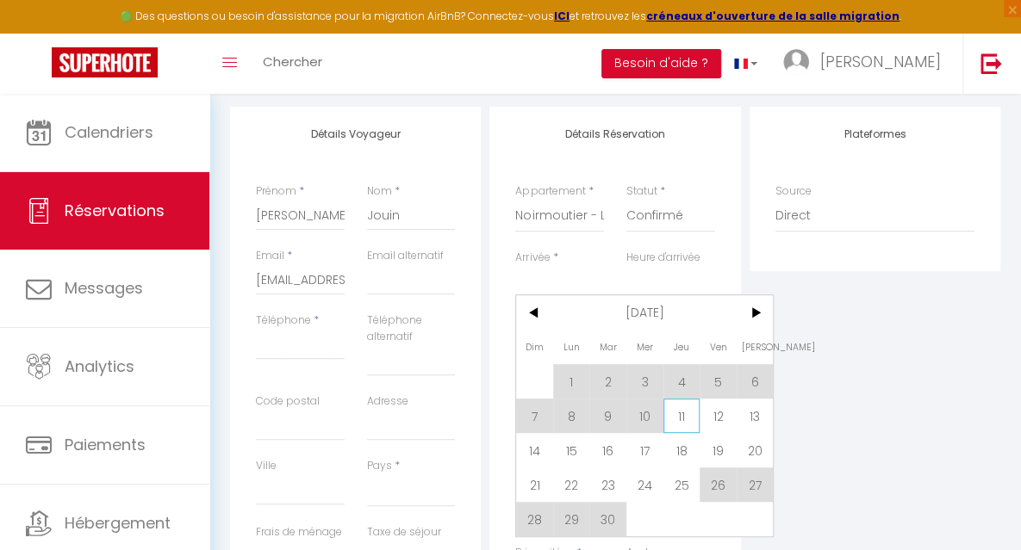
click at [682, 413] on span "11" at bounding box center [681, 416] width 37 height 34
click at [311, 348] on input "Téléphone" at bounding box center [300, 344] width 89 height 31
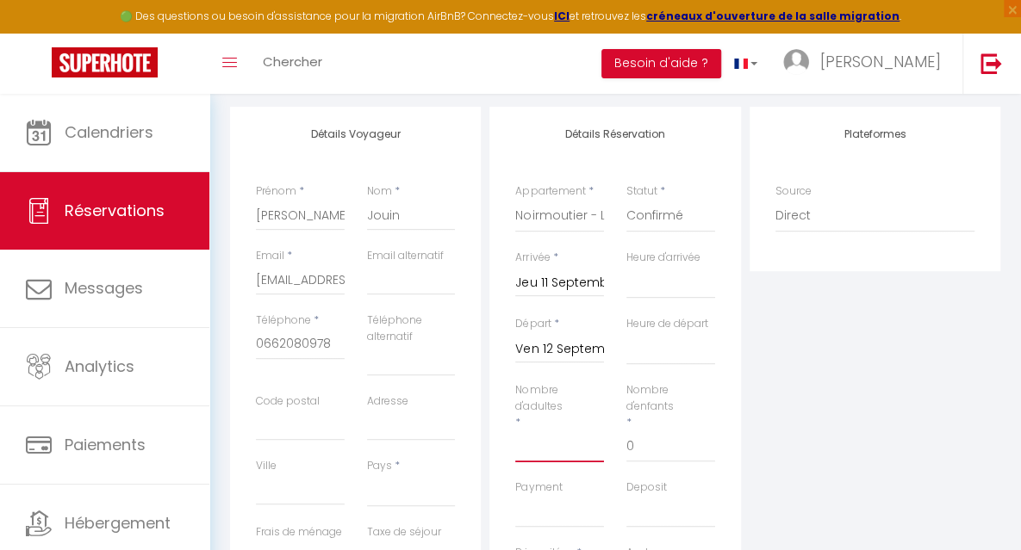
click at [538, 449] on input "Nombre d'adultes" at bounding box center [559, 447] width 89 height 31
click at [414, 494] on select "[GEOGRAPHIC_DATA] [GEOGRAPHIC_DATA] [GEOGRAPHIC_DATA] [GEOGRAPHIC_DATA] [GEOGRA…" at bounding box center [411, 491] width 89 height 33
click at [367, 475] on select "[GEOGRAPHIC_DATA] [GEOGRAPHIC_DATA] [GEOGRAPHIC_DATA] [GEOGRAPHIC_DATA] [GEOGRA…" at bounding box center [411, 491] width 89 height 33
click at [575, 353] on input "Ven 12 Septembre 2025" at bounding box center [559, 350] width 89 height 22
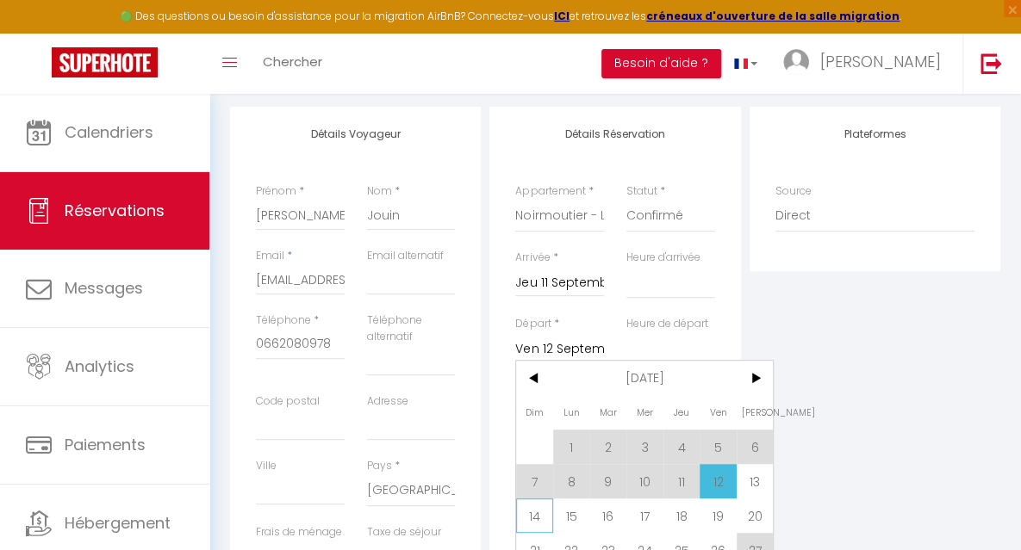
click at [534, 519] on span "14" at bounding box center [534, 516] width 37 height 34
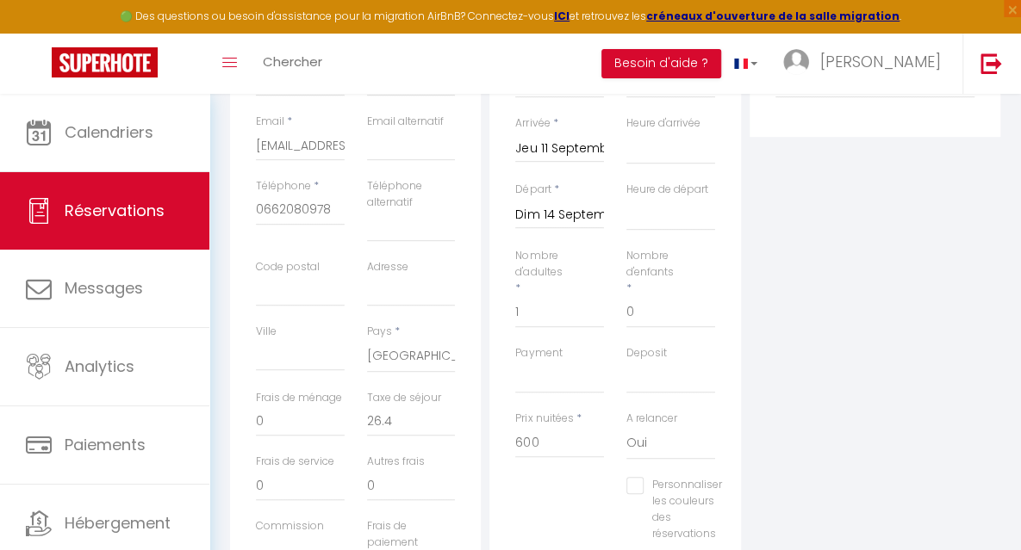
scroll to position [344, 0]
click at [560, 149] on input "Jeu 11 Septembre 2025" at bounding box center [559, 151] width 89 height 22
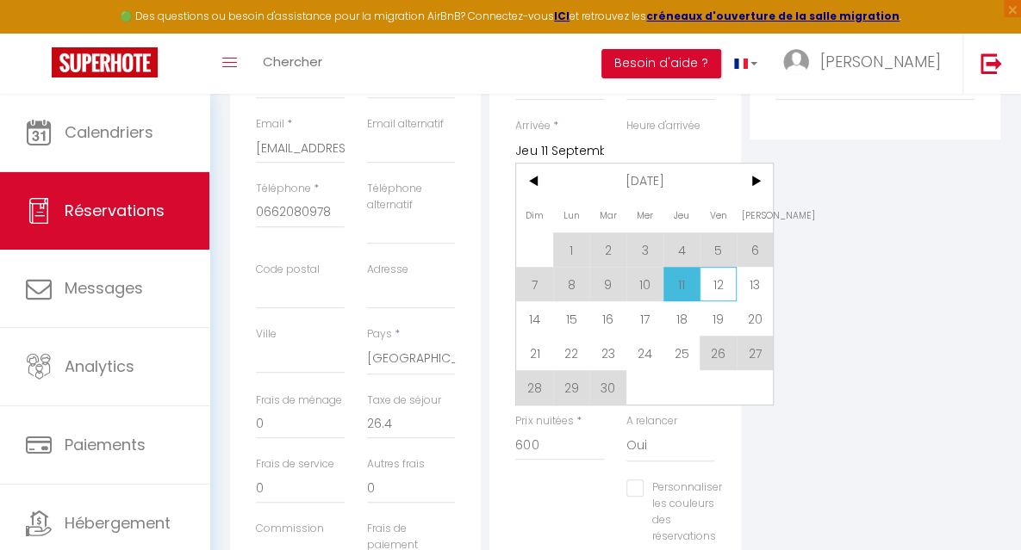
click at [721, 276] on span "12" at bounding box center [718, 284] width 37 height 34
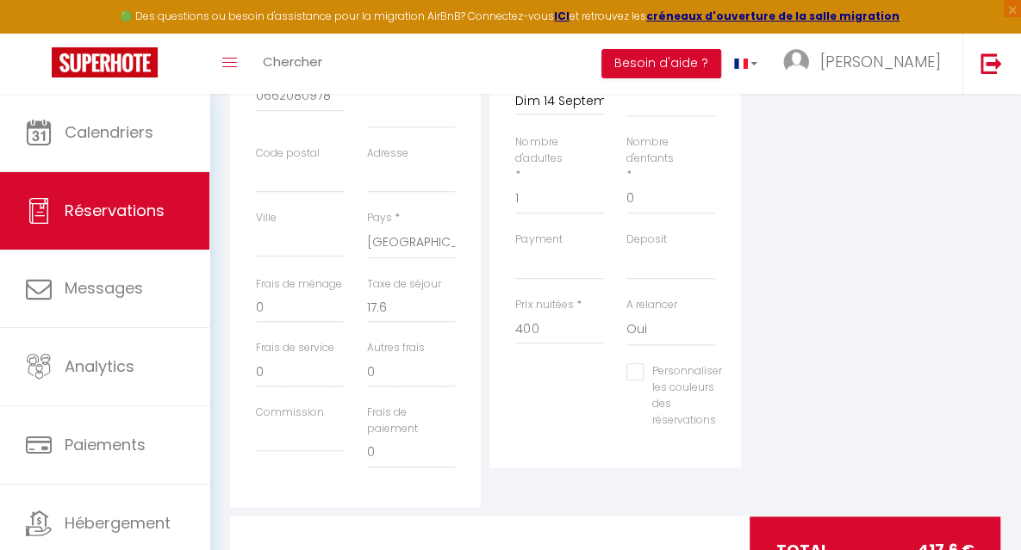
scroll to position [472, 0]
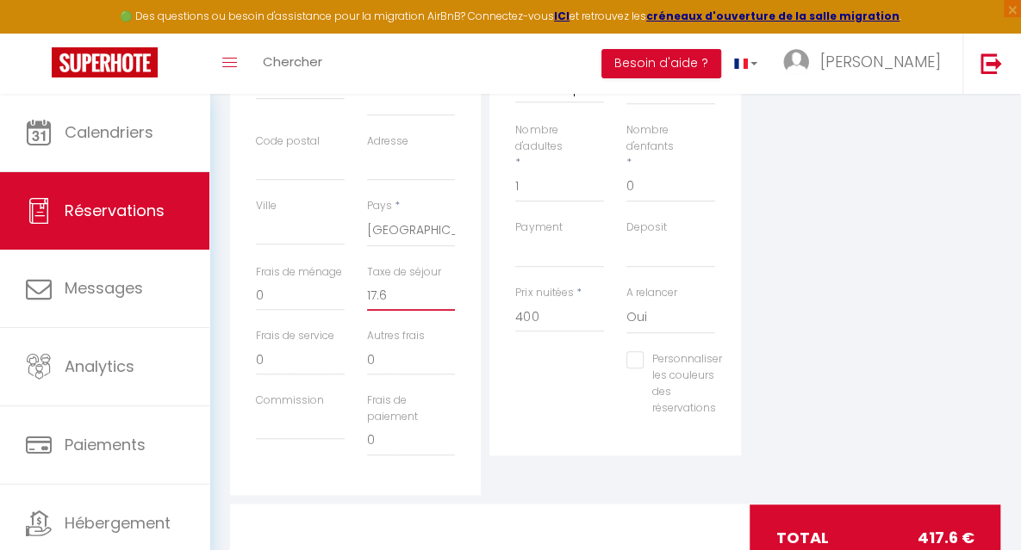
click at [401, 296] on input "17.6" at bounding box center [411, 295] width 89 height 31
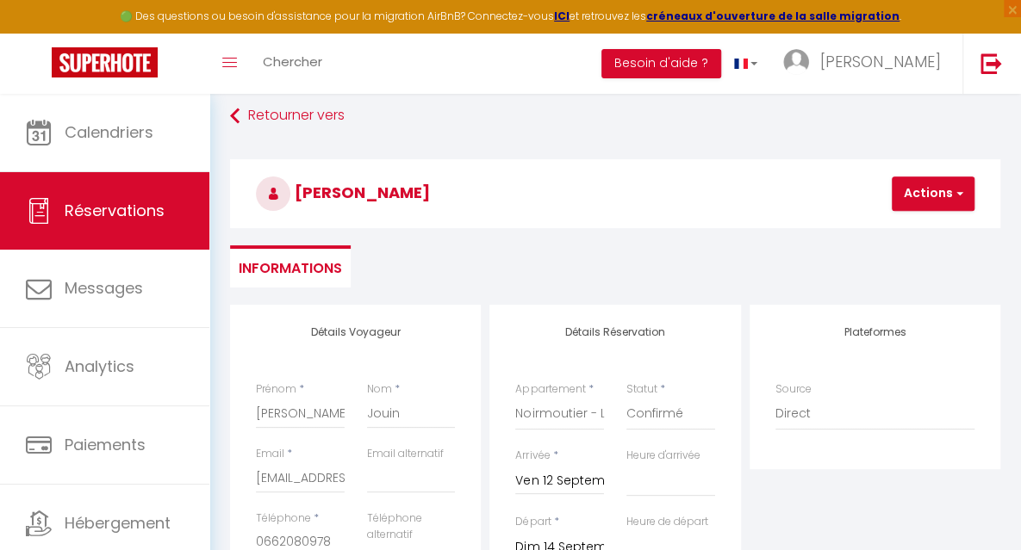
scroll to position [0, 0]
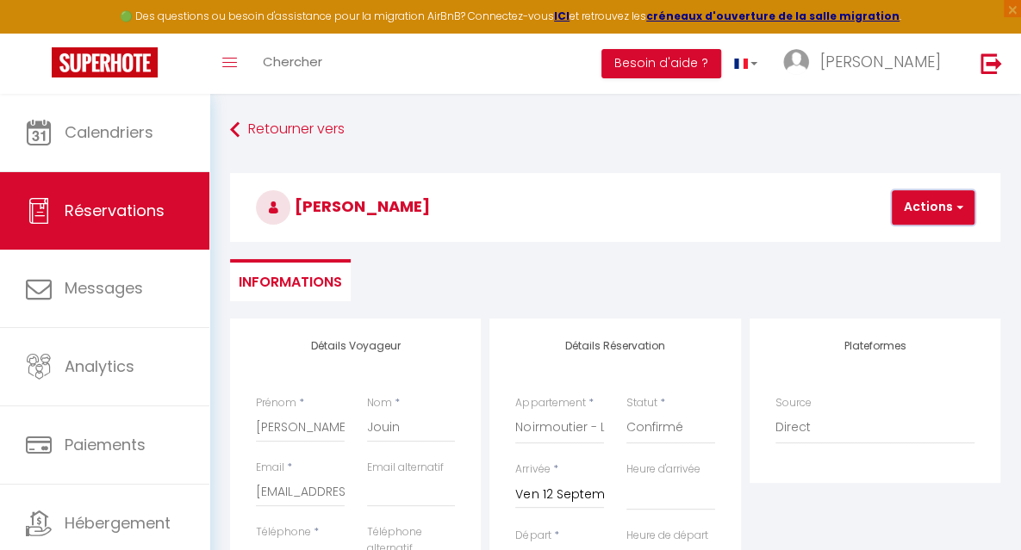
click at [937, 205] on button "Actions" at bounding box center [933, 207] width 83 height 34
click at [908, 244] on link "Enregistrer" at bounding box center [948, 245] width 136 height 22
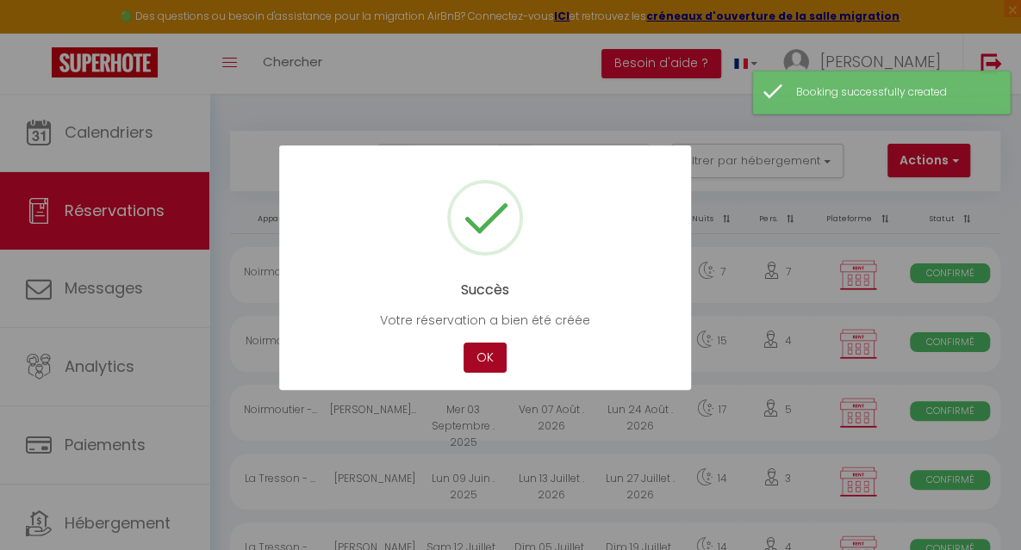
click at [482, 357] on button "OK" at bounding box center [484, 358] width 43 height 30
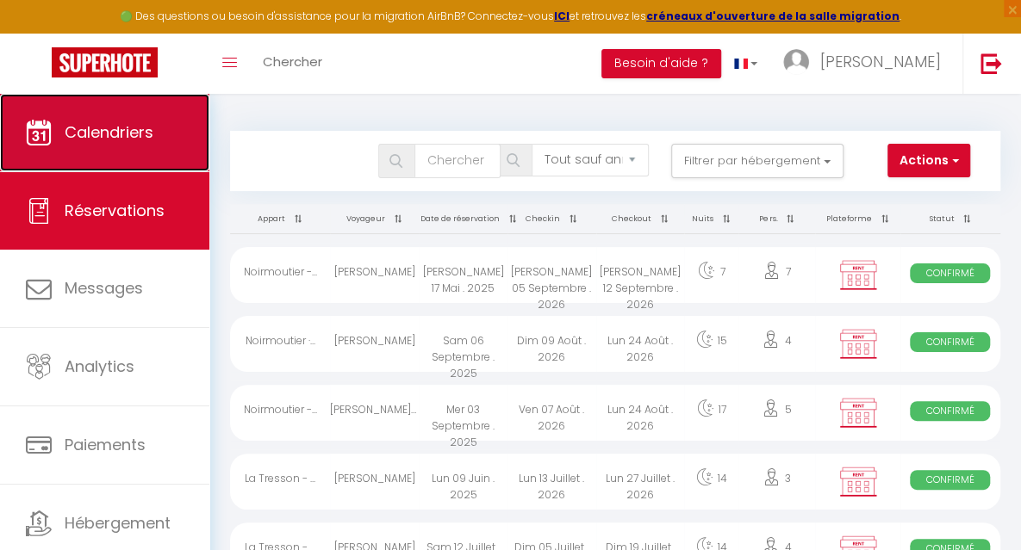
click at [117, 117] on link "Calendriers" at bounding box center [104, 133] width 209 height 78
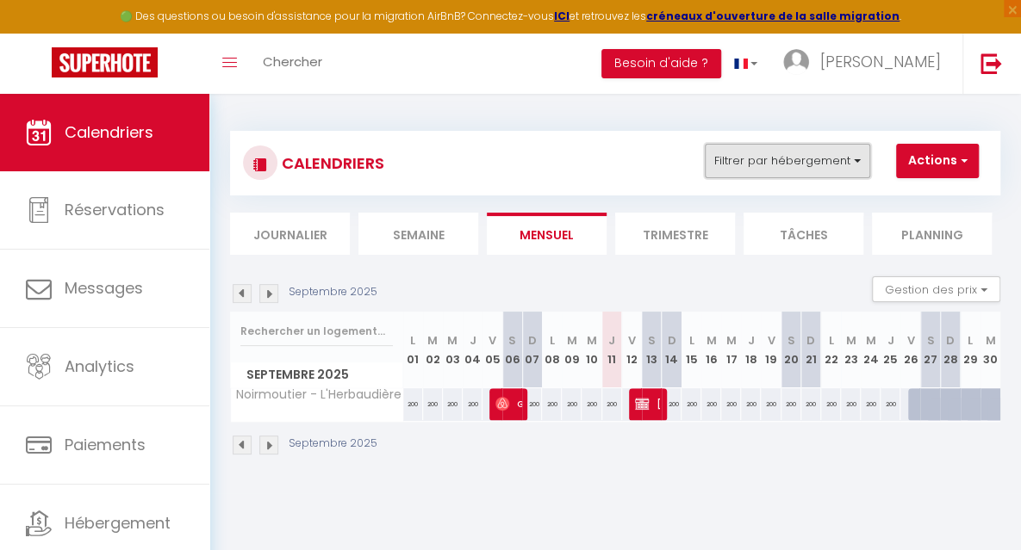
click at [777, 161] on button "Filtrer par hébergement" at bounding box center [787, 161] width 165 height 34
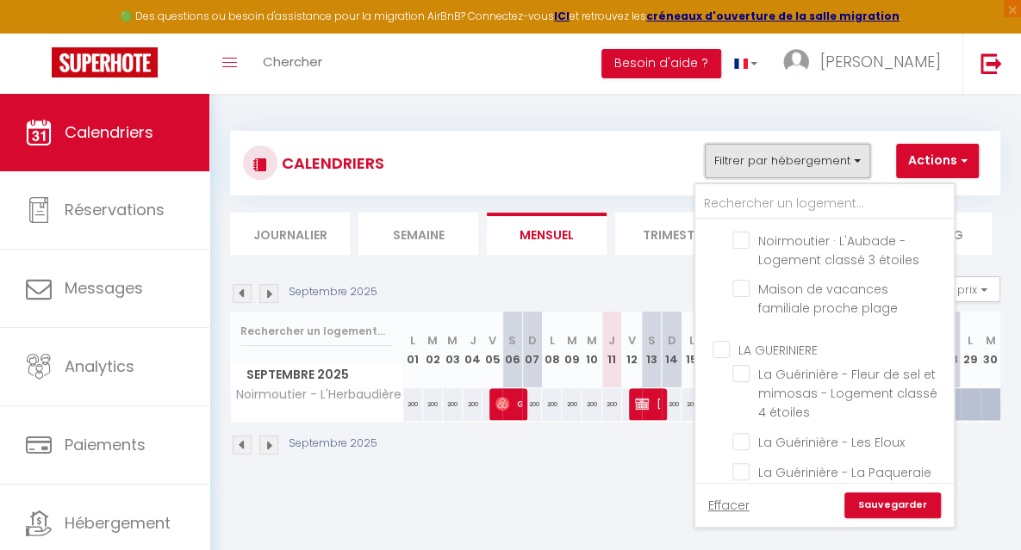
scroll to position [576, 0]
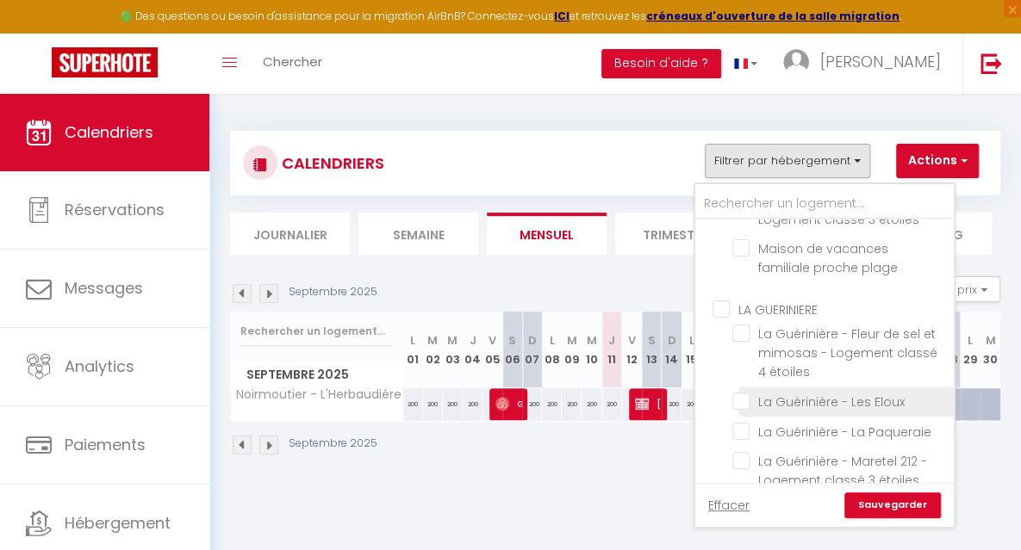
click at [854, 395] on input "La Guérinière - Les Eloux" at bounding box center [839, 400] width 215 height 17
click at [879, 504] on link "Sauvegarder" at bounding box center [892, 506] width 96 height 26
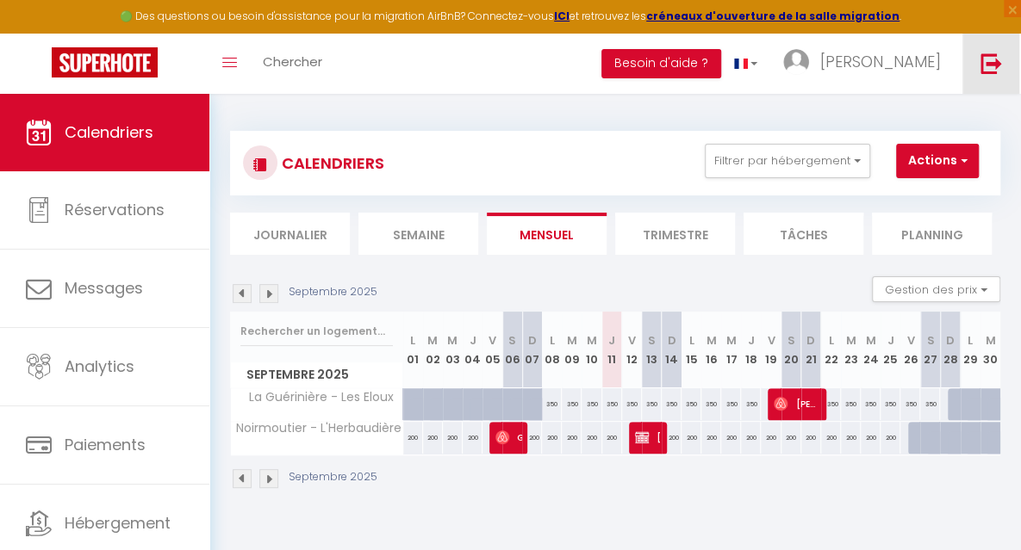
click at [990, 59] on img at bounding box center [991, 64] width 22 height 22
